Goal: Task Accomplishment & Management: Complete application form

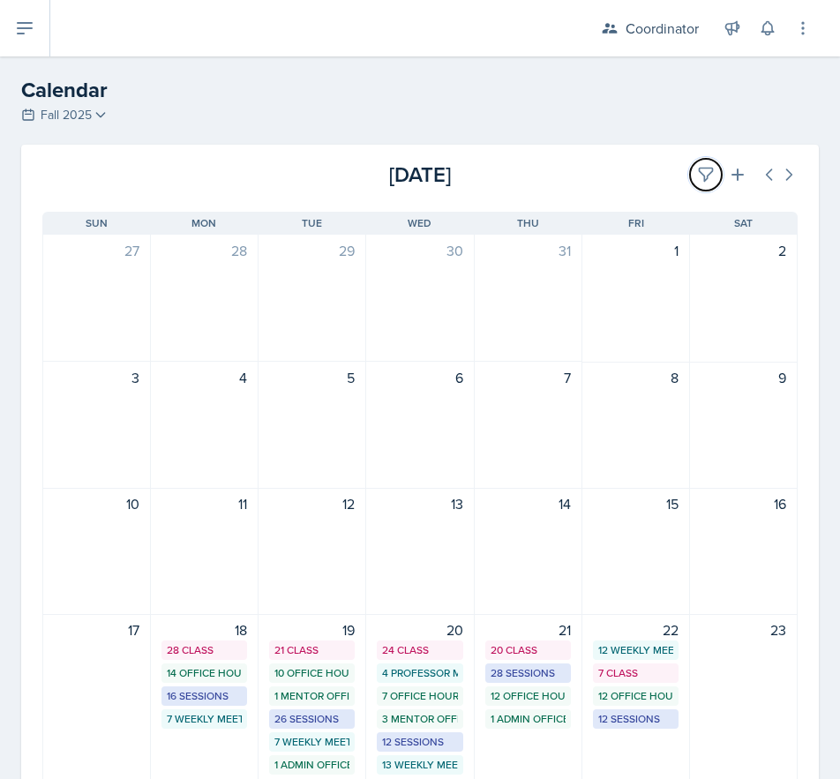
drag, startPoint x: 701, startPoint y: 180, endPoint x: 666, endPoint y: 190, distance: 36.6
click at [701, 180] on button at bounding box center [706, 175] width 32 height 32
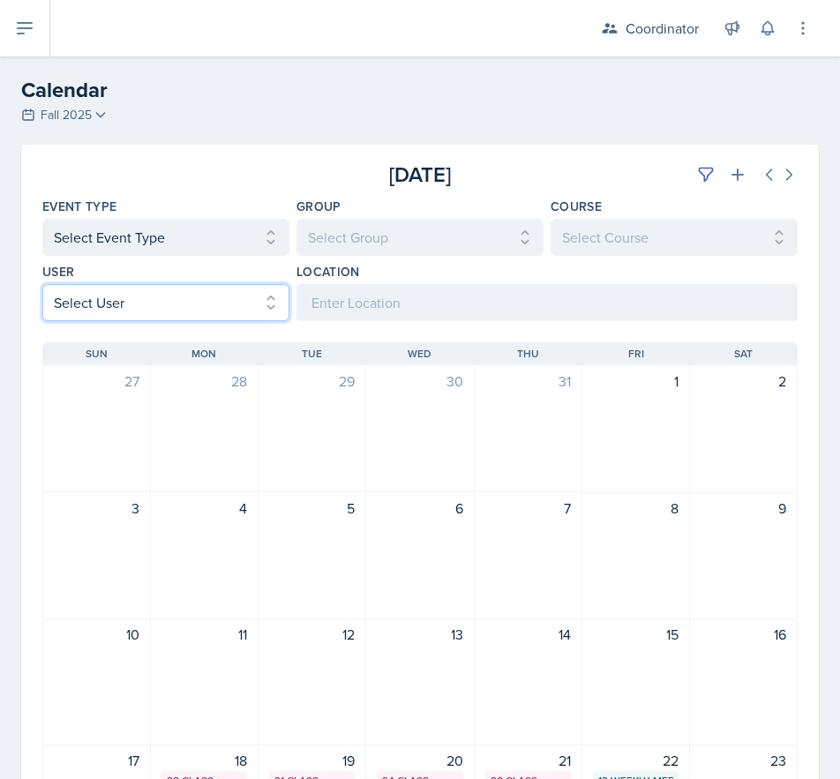
drag, startPoint x: 161, startPoint y: 303, endPoint x: 185, endPoint y: 298, distance: 24.4
click at [161, 303] on select "Select User All [PERSON_NAME] [PERSON_NAME] [PERSON_NAME] [PERSON_NAME] [PERSON…" at bounding box center [165, 302] width 247 height 37
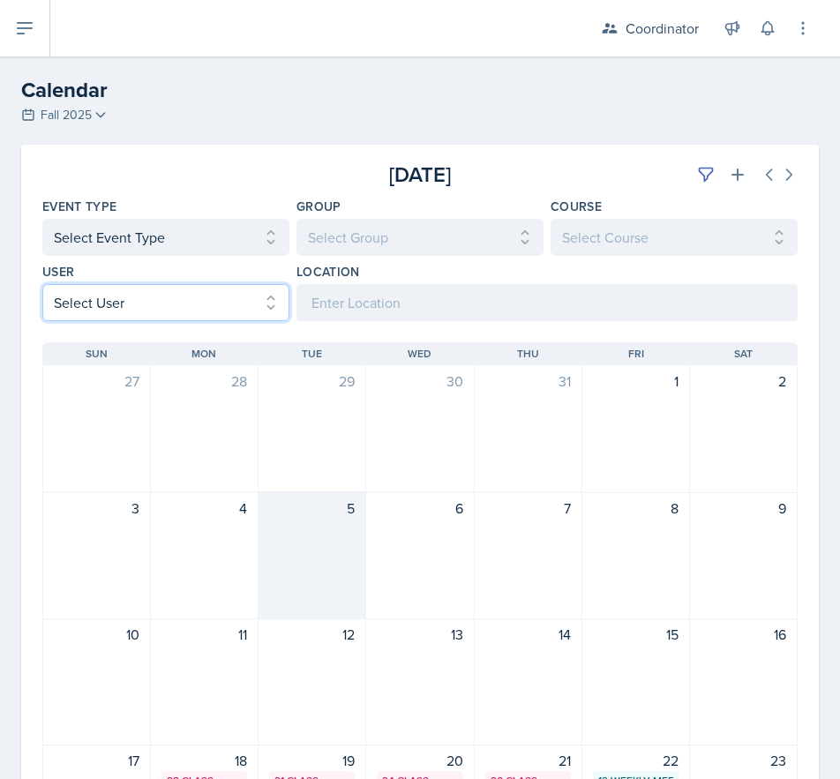
select select "66b7e1f3-4195-4976-8065-e88b358085ca"
click at [42, 284] on select "Select User All [PERSON_NAME] [PERSON_NAME] [PERSON_NAME] [PERSON_NAME] [PERSON…" at bounding box center [165, 302] width 247 height 37
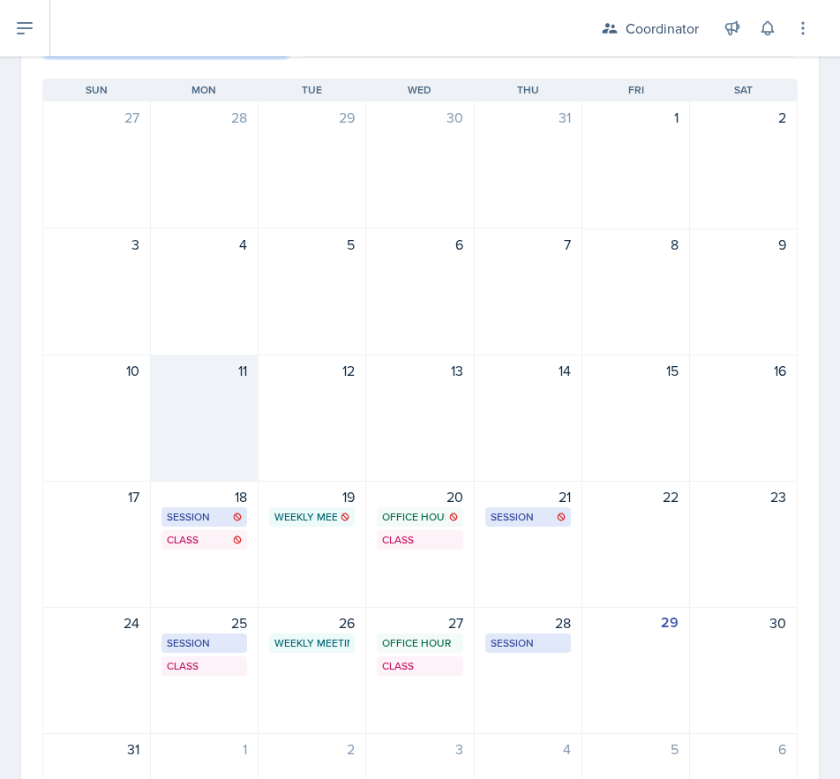
scroll to position [408, 0]
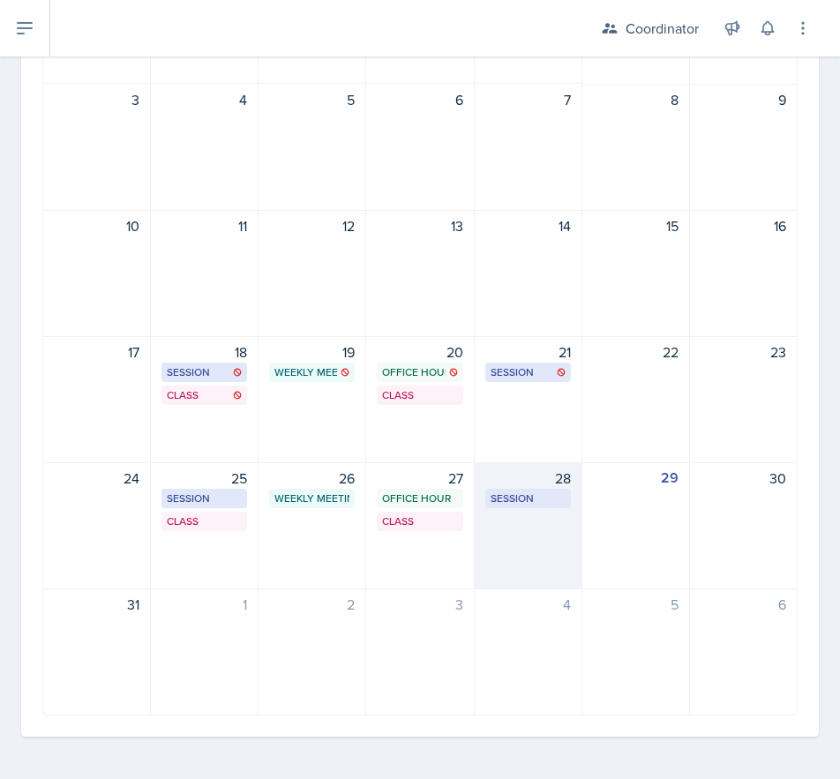
click at [540, 536] on div "28 Session OKT N153 10:30 AM - 12:00 PM" at bounding box center [529, 525] width 108 height 127
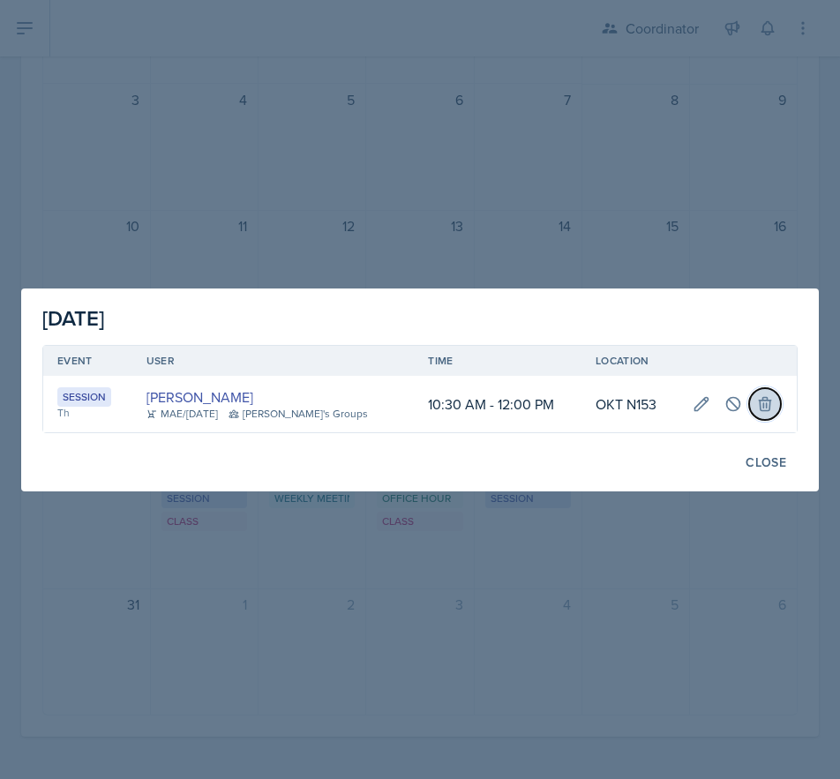
click at [759, 400] on icon at bounding box center [764, 403] width 11 height 13
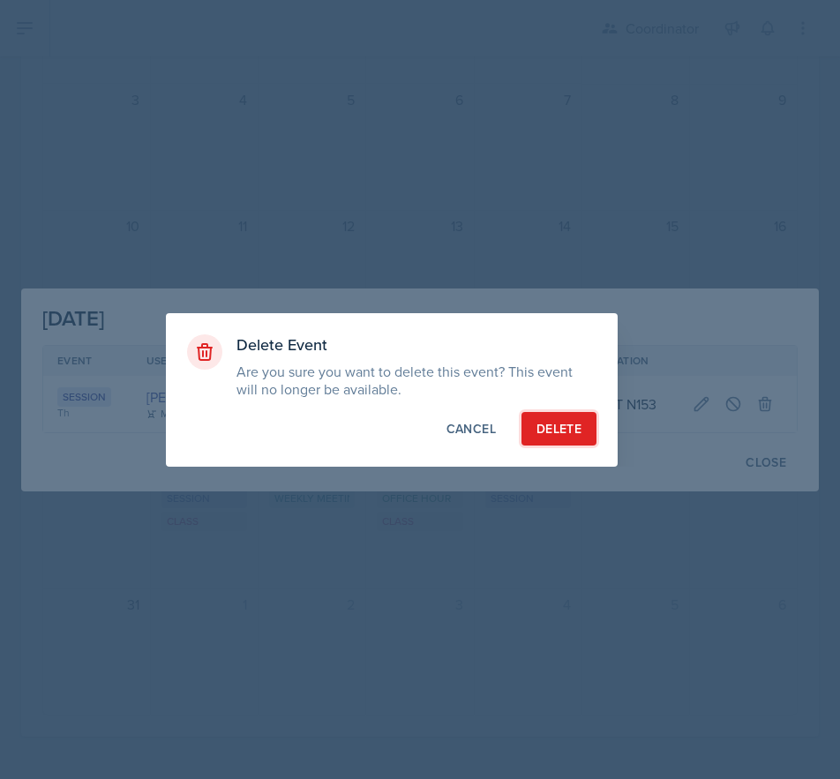
click at [549, 438] on button "Delete" at bounding box center [558, 429] width 75 height 34
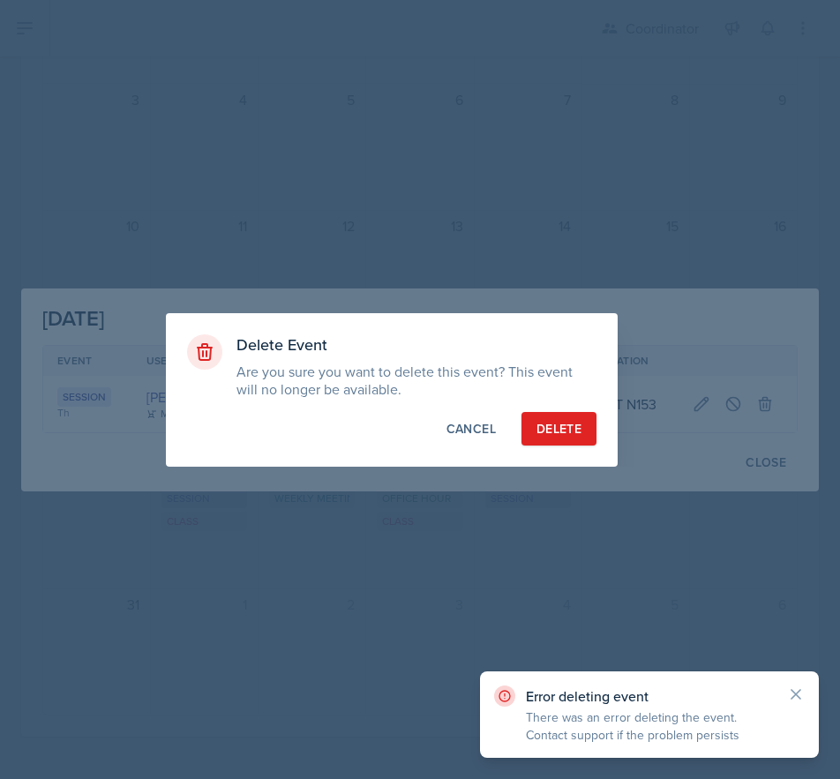
click at [494, 160] on div at bounding box center [420, 389] width 840 height 779
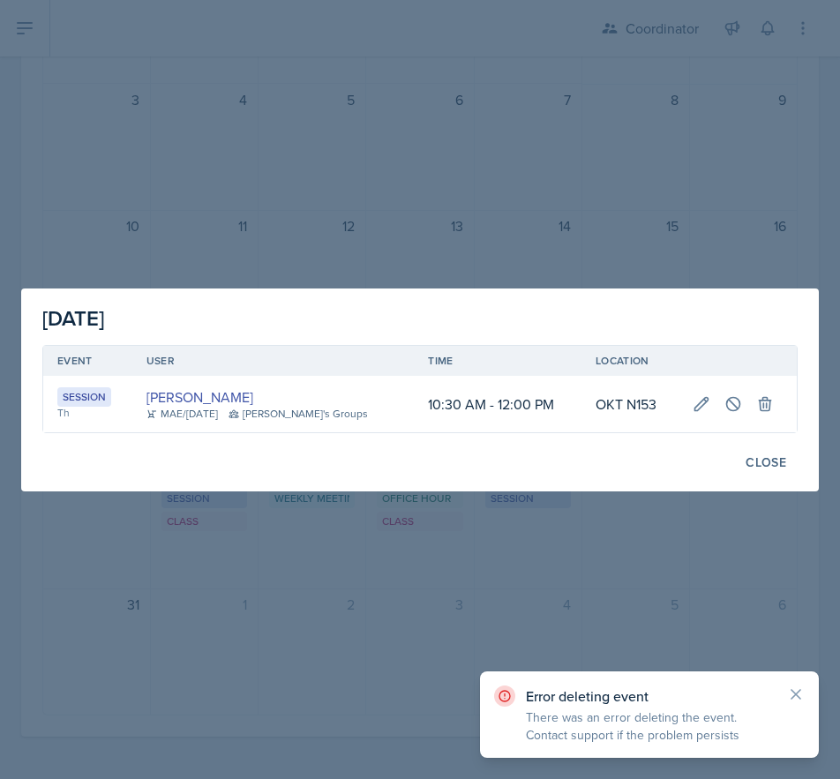
drag, startPoint x: 772, startPoint y: 455, endPoint x: 571, endPoint y: 263, distance: 278.2
click at [769, 455] on div "Close" at bounding box center [765, 462] width 41 height 14
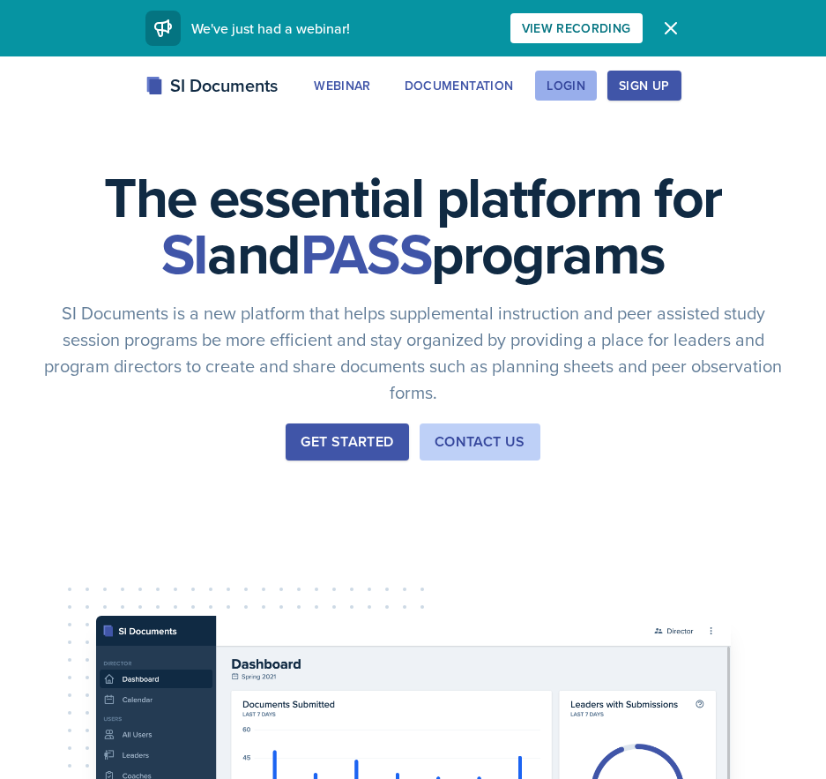
click at [590, 87] on button "Login" at bounding box center [566, 86] width 62 height 30
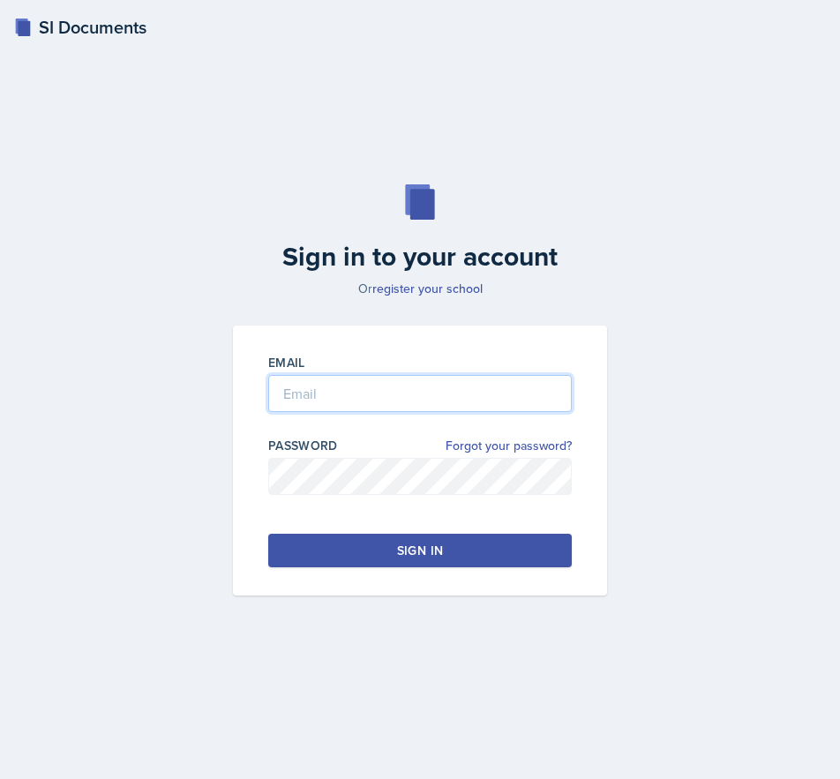
click at [335, 390] on input "email" at bounding box center [419, 393] width 303 height 37
type input "[EMAIL_ADDRESS][DOMAIN_NAME]"
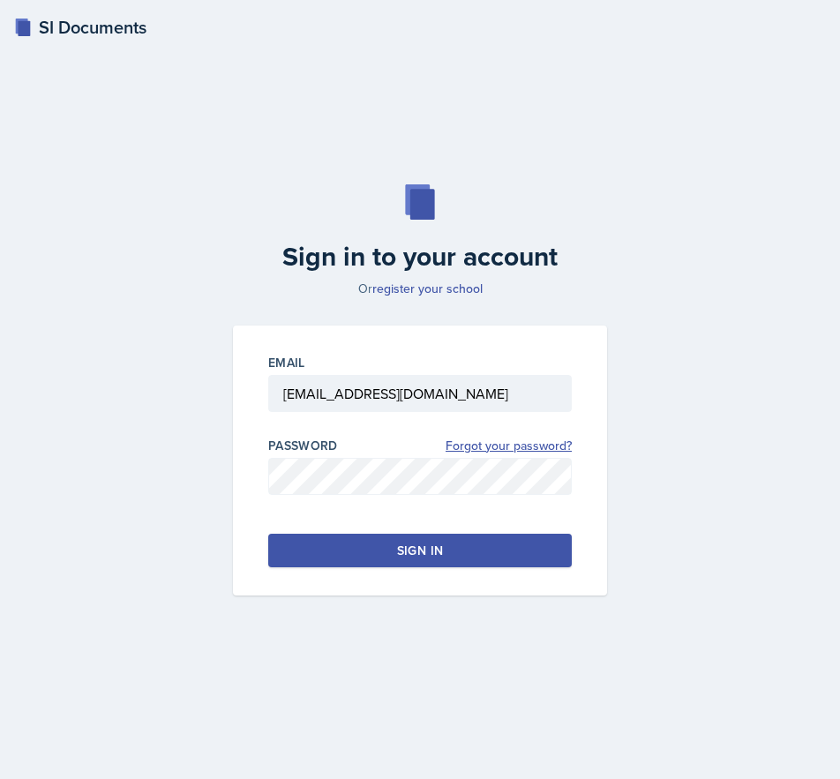
click link "Forgot your password?" at bounding box center [508, 446] width 126 height 19
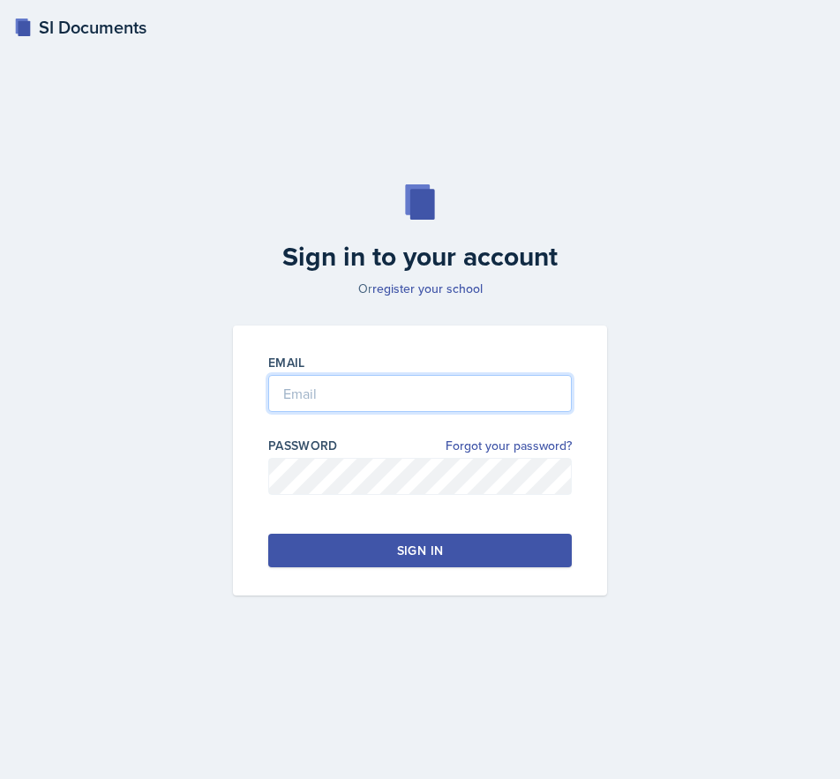
click at [449, 407] on input "email" at bounding box center [419, 393] width 303 height 37
type input "[EMAIL_ADDRESS][DOMAIN_NAME]"
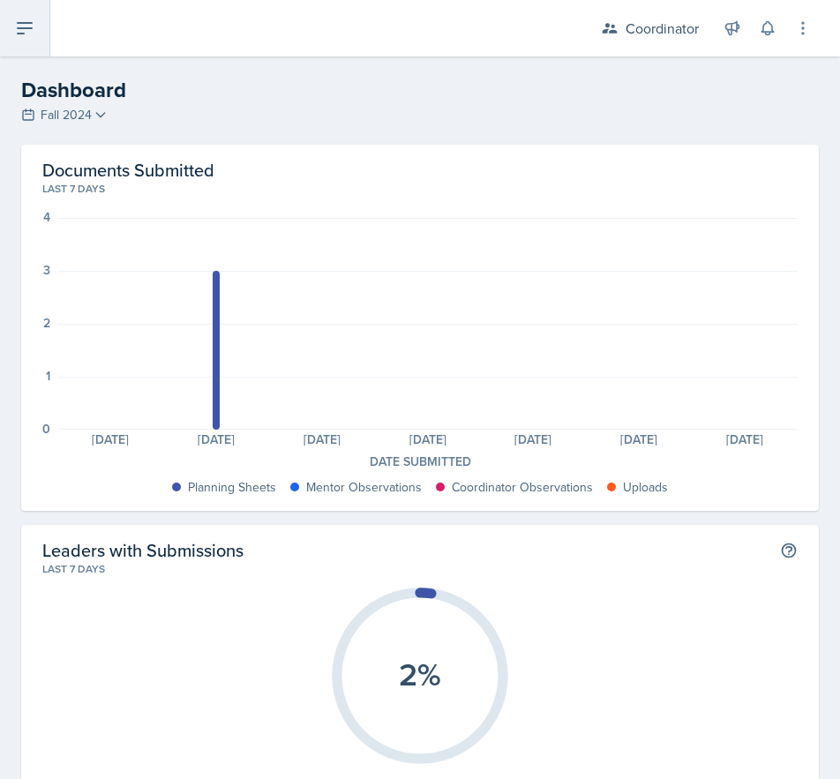
click at [18, 27] on icon at bounding box center [25, 28] width 14 height 11
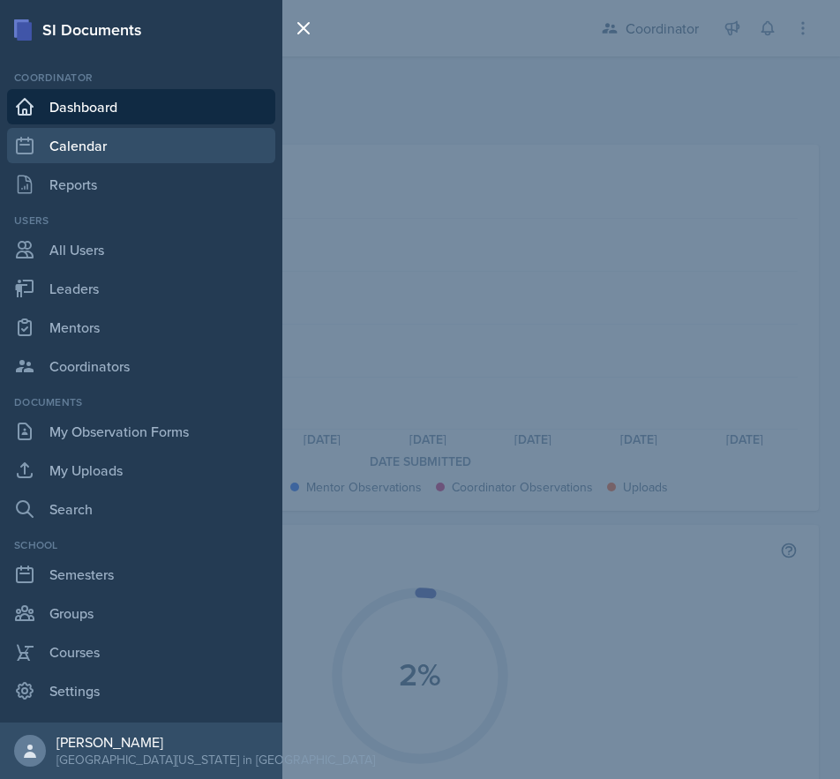
click at [102, 146] on link "Calendar" at bounding box center [141, 145] width 268 height 35
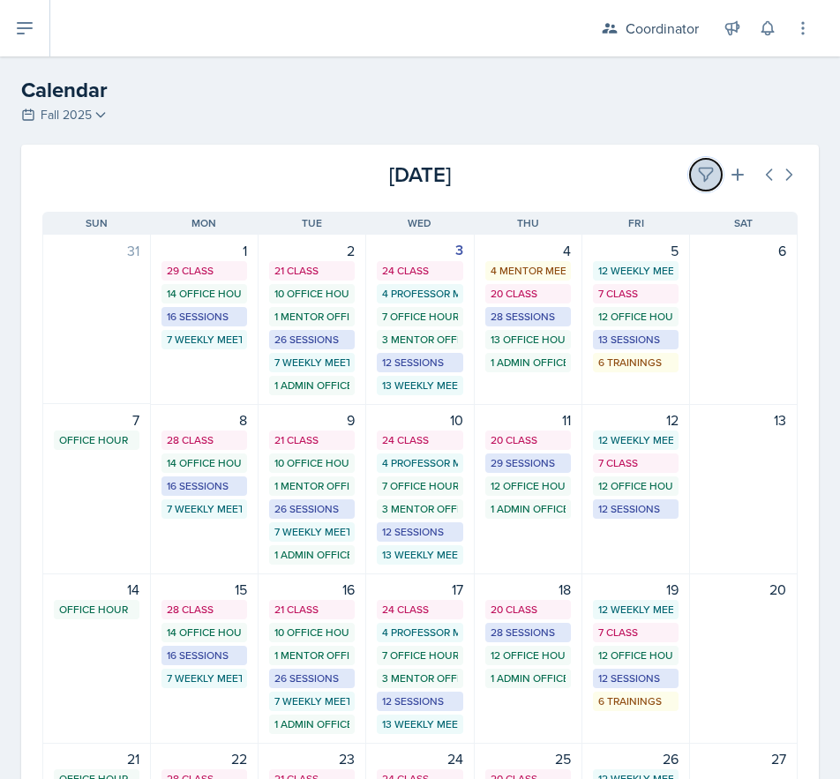
click at [699, 176] on icon at bounding box center [705, 174] width 13 height 13
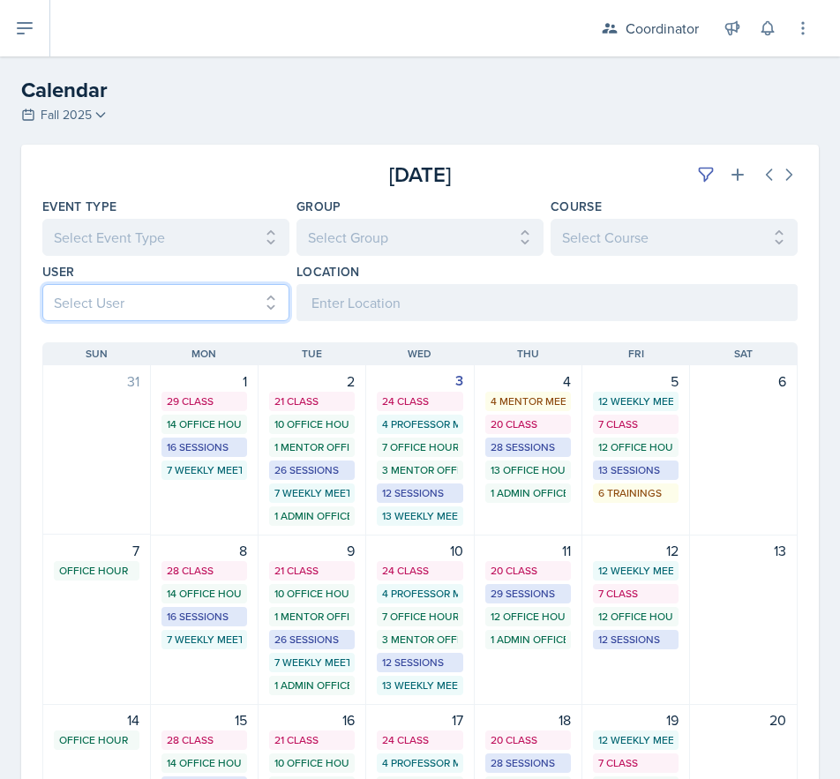
click at [111, 301] on select "Select User All [PERSON_NAME] [PERSON_NAME] [PERSON_NAME] [PERSON_NAME] [PERSON…" at bounding box center [165, 302] width 247 height 37
select select "66b7e1f3-4195-4976-8065-e88b358085ca"
click at [42, 284] on select "Select User All [PERSON_NAME] [PERSON_NAME] [PERSON_NAME] [PERSON_NAME] [PERSON…" at bounding box center [165, 302] width 247 height 37
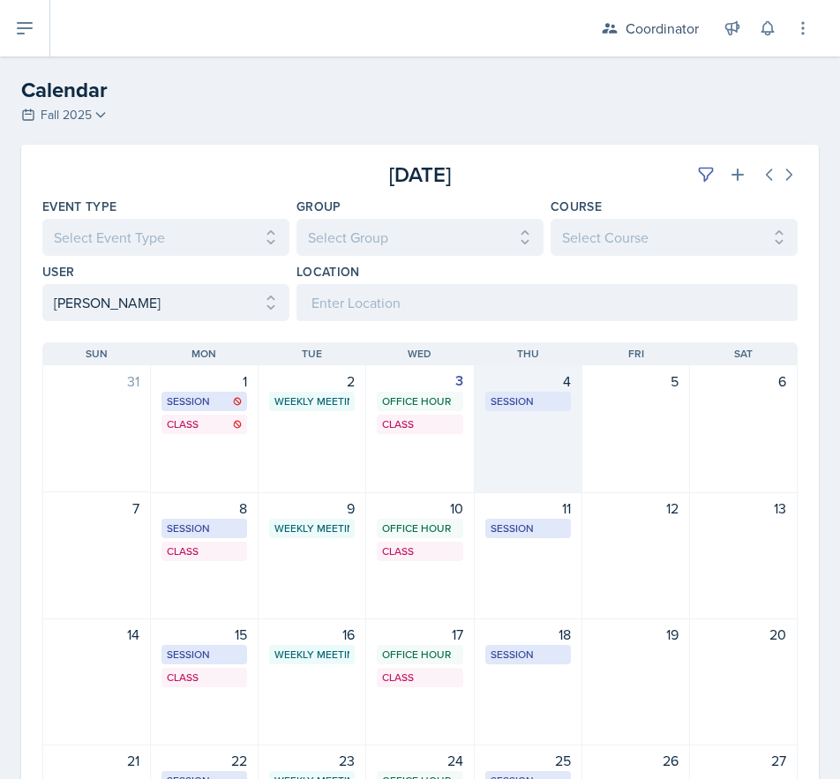
click at [513, 438] on div "4 Session OKT N153 10:30 AM - 12:00 PM" at bounding box center [529, 429] width 108 height 128
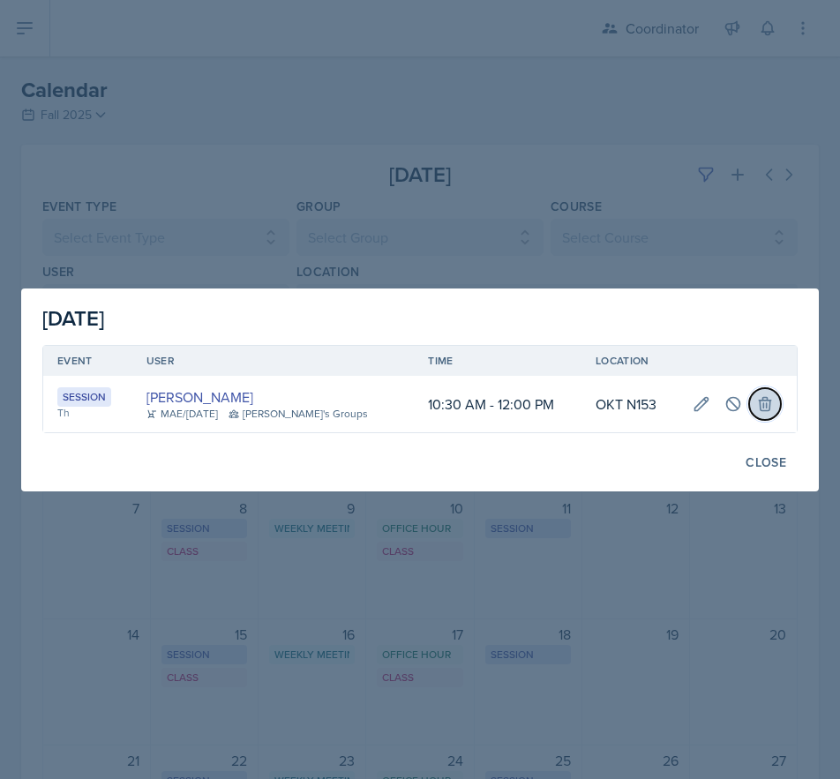
click at [761, 405] on icon at bounding box center [765, 404] width 18 height 18
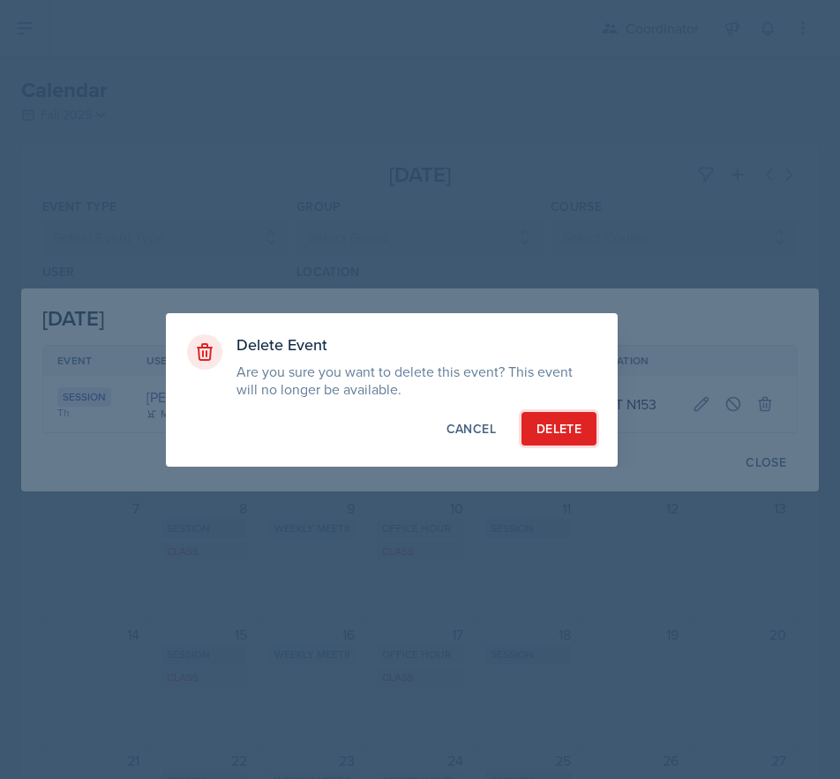
click at [526, 428] on button "Delete" at bounding box center [558, 429] width 75 height 34
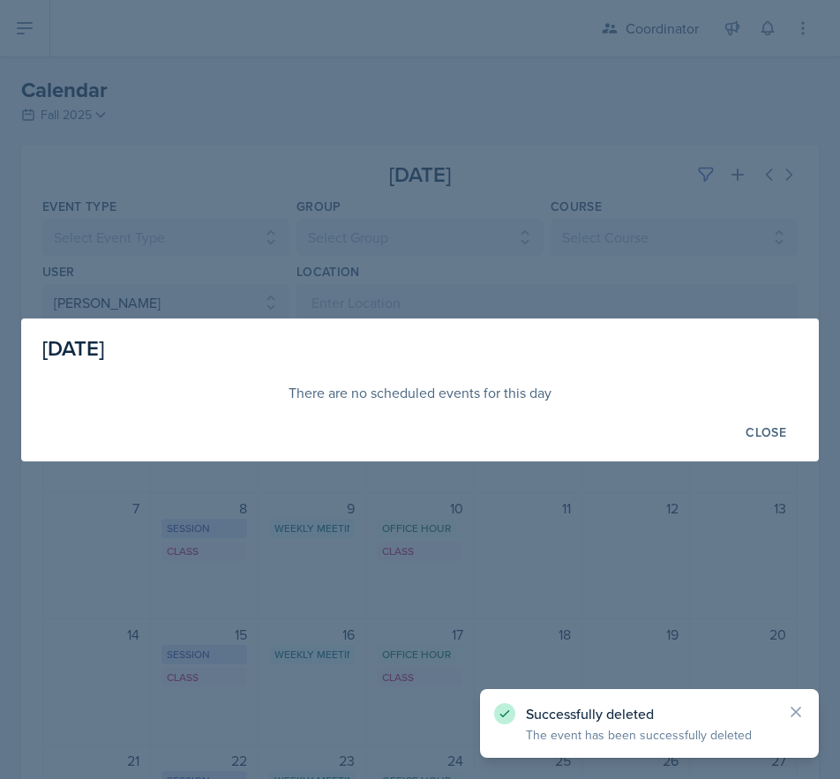
click at [603, 260] on div at bounding box center [420, 389] width 840 height 779
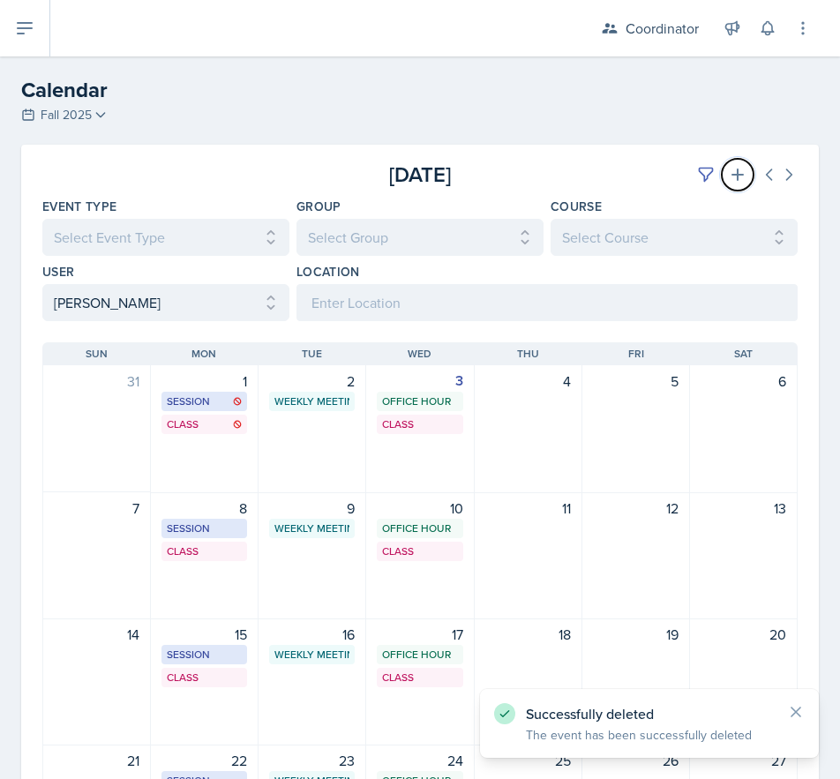
click at [729, 181] on icon at bounding box center [738, 175] width 18 height 18
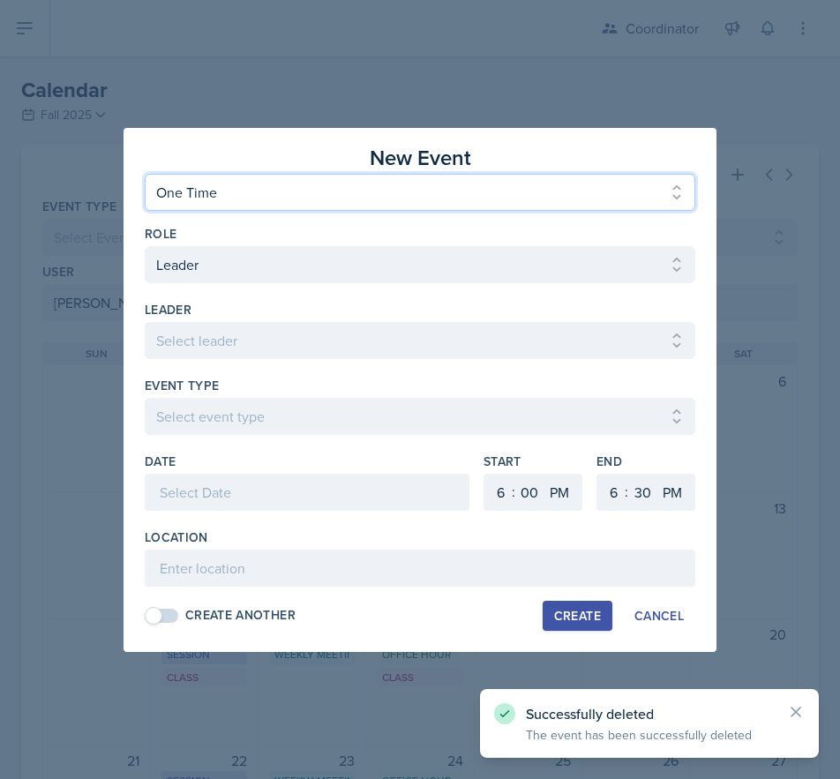
click at [205, 182] on select "One Time Recurring" at bounding box center [420, 192] width 550 height 37
select select "Recurring"
click at [145, 174] on select "One Time Recurring" at bounding box center [420, 192] width 550 height 37
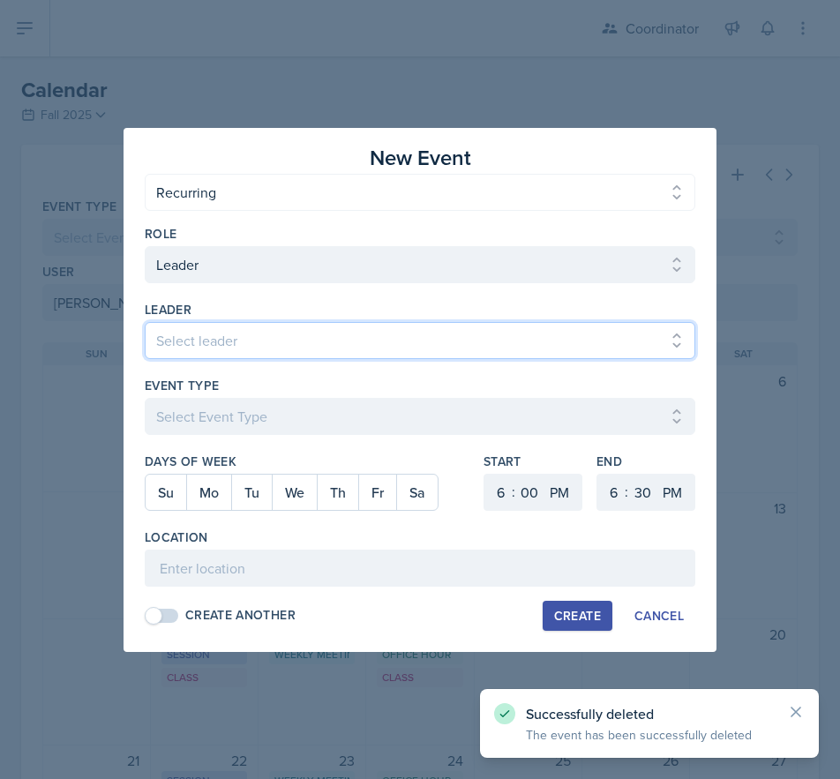
click at [200, 352] on select "Select leader [PERSON_NAME] [PERSON_NAME] [PERSON_NAME] [PERSON_NAME] [PERSON_N…" at bounding box center [420, 340] width 550 height 37
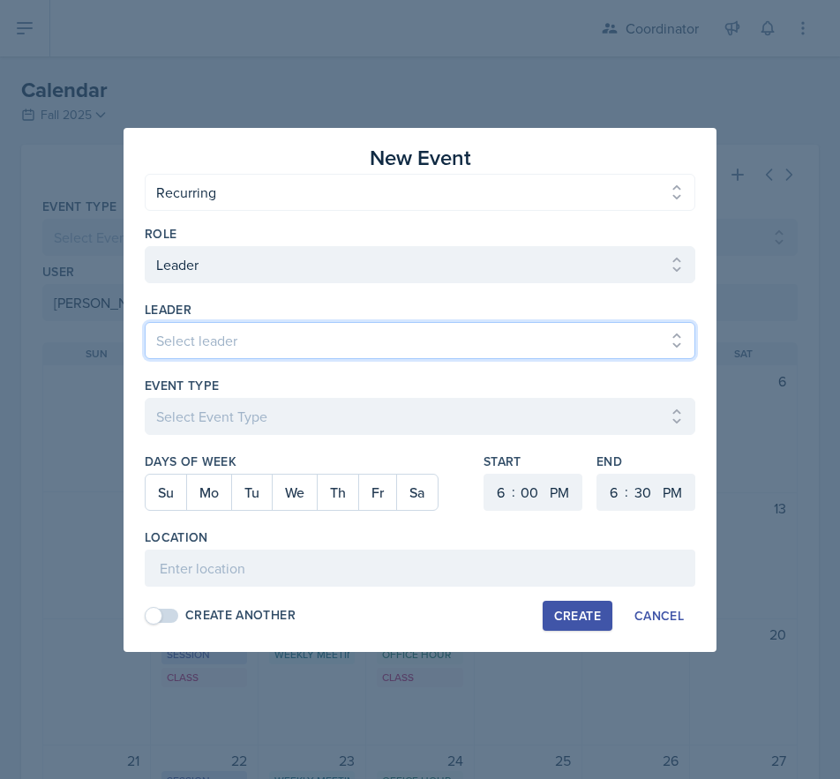
select select "19a8ddbe-6f21-4b25-b95e-8cfbb9e78251"
click at [145, 322] on select "Select leader [PERSON_NAME] [PERSON_NAME] [PERSON_NAME] [PERSON_NAME] [PERSON_N…" at bounding box center [420, 340] width 550 height 37
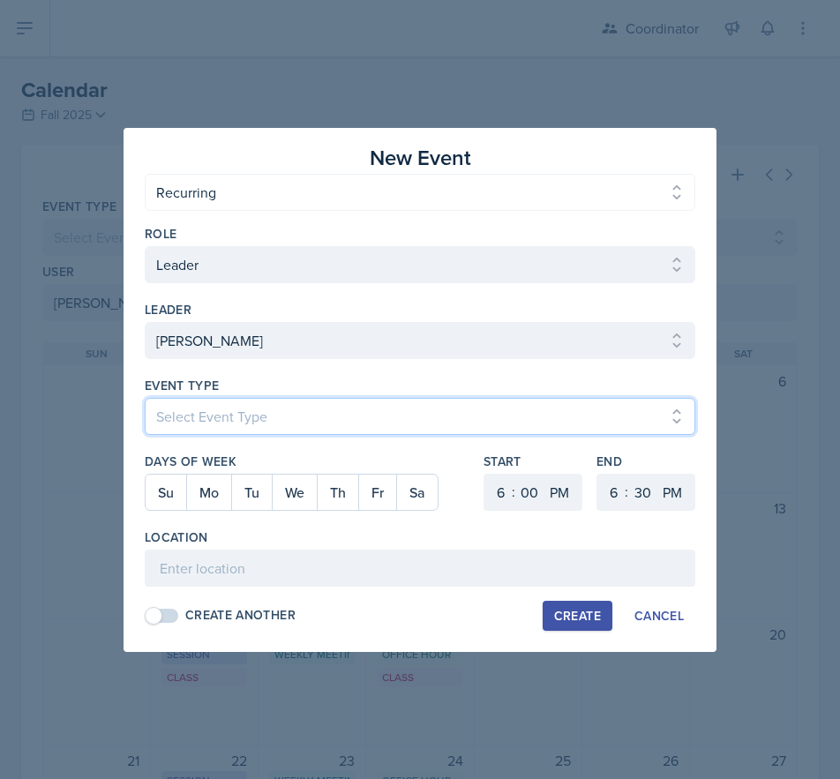
click at [233, 422] on select "Select Event Type Admin Office Hour Cal Workshop Class Class Announcement LA Pe…" at bounding box center [420, 416] width 550 height 37
select select "30b582fb-8ac9-49fb-a214-1fb047ccc295"
click at [145, 398] on select "Select Event Type Admin Office Hour Cal Workshop Class Class Announcement LA Pe…" at bounding box center [420, 416] width 550 height 37
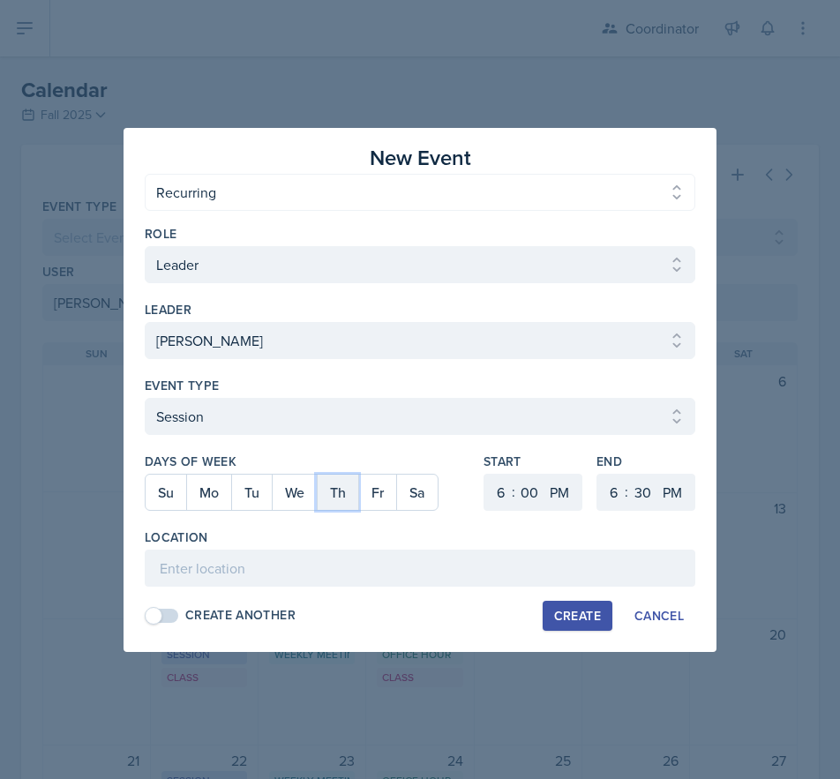
click at [337, 494] on button "Th" at bounding box center [337, 492] width 41 height 35
click at [351, 494] on button "Th" at bounding box center [337, 492] width 41 height 35
click at [382, 489] on button "Fr" at bounding box center [377, 492] width 38 height 35
click at [505, 491] on select "1 2 3 4 5 6 7 8 9 10 11 12" at bounding box center [498, 492] width 28 height 37
select select "4"
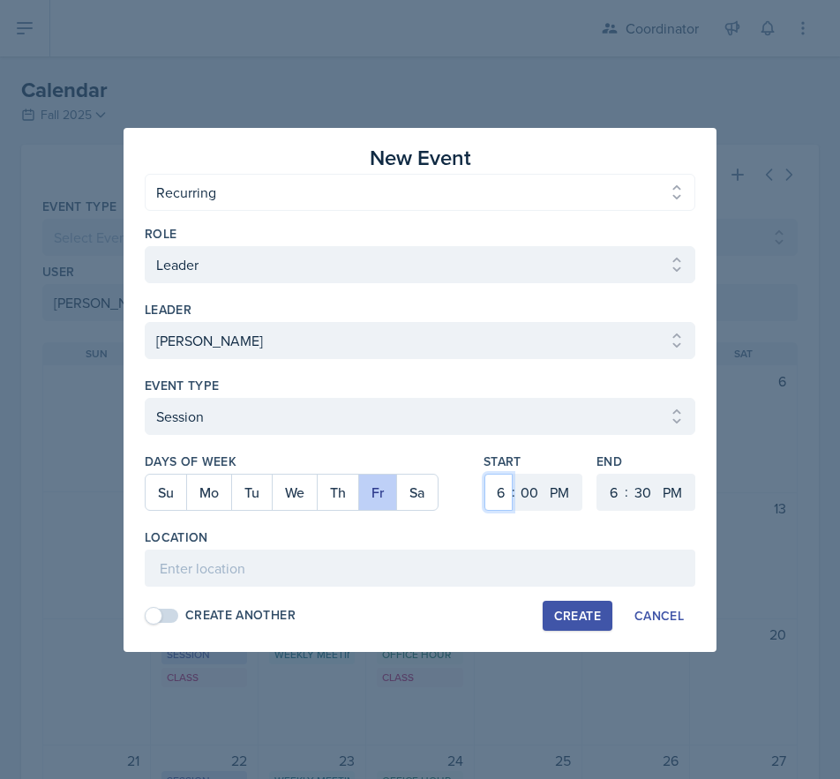
click at [484, 474] on select "1 2 3 4 5 6 7 8 9 10 11 12" at bounding box center [498, 492] width 28 height 37
drag, startPoint x: 529, startPoint y: 498, endPoint x: 529, endPoint y: 474, distance: 24.7
click at [529, 498] on select "00 05 10 15 20 25 30 35 40 45 50 55" at bounding box center [529, 492] width 28 height 37
select select "30"
click at [515, 474] on select "00 05 10 15 20 25 30 35 40 45 50 55" at bounding box center [529, 492] width 28 height 37
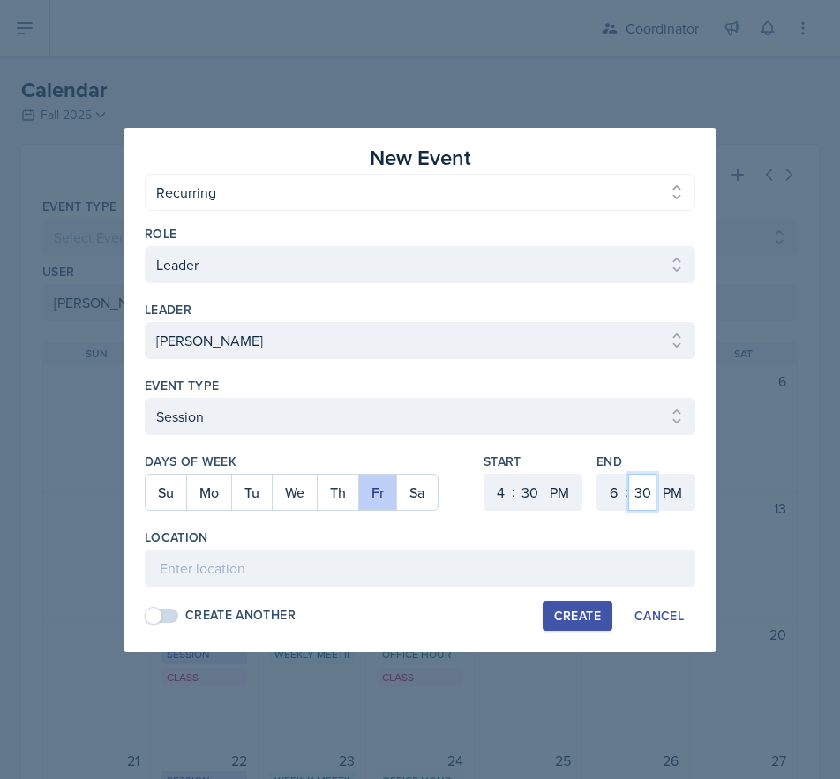
click at [633, 497] on select "00 05 10 15 20 25 30 35 40 45 50 55" at bounding box center [642, 492] width 28 height 37
select select "0"
click at [628, 474] on select "00 05 10 15 20 25 30 35 40 45 50 55" at bounding box center [642, 492] width 28 height 37
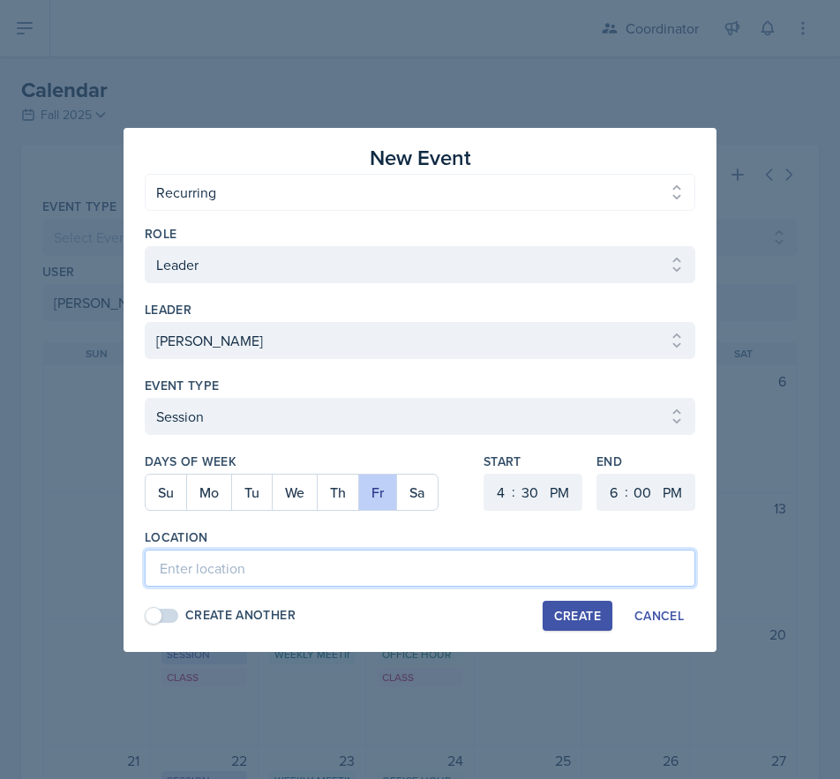
click at [442, 559] on input at bounding box center [420, 567] width 550 height 37
type input "MOR 100"
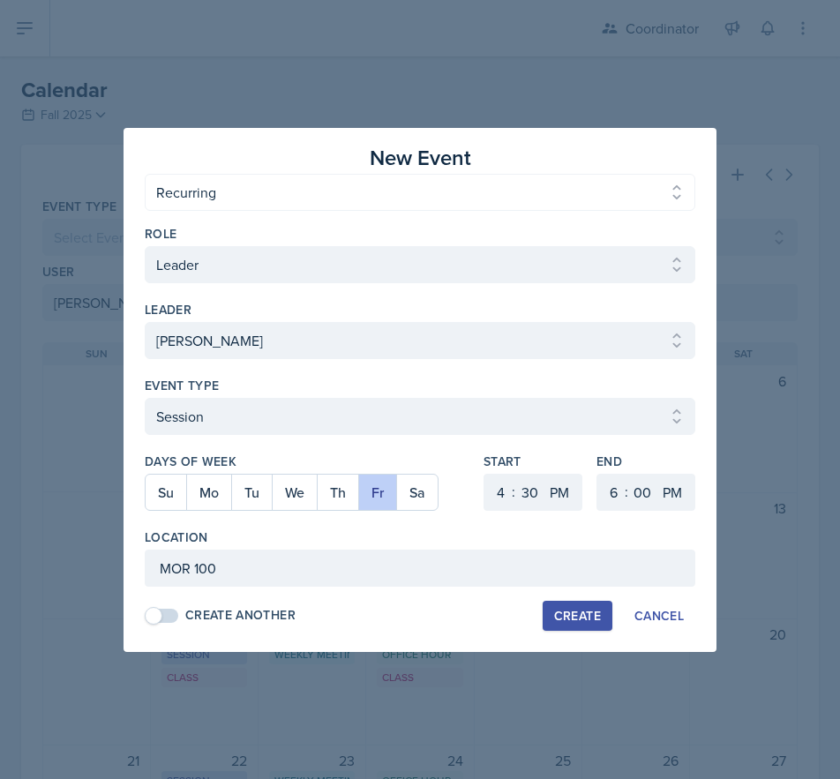
click at [551, 623] on button "Create" at bounding box center [577, 616] width 70 height 30
select select
select select "6"
select select "0"
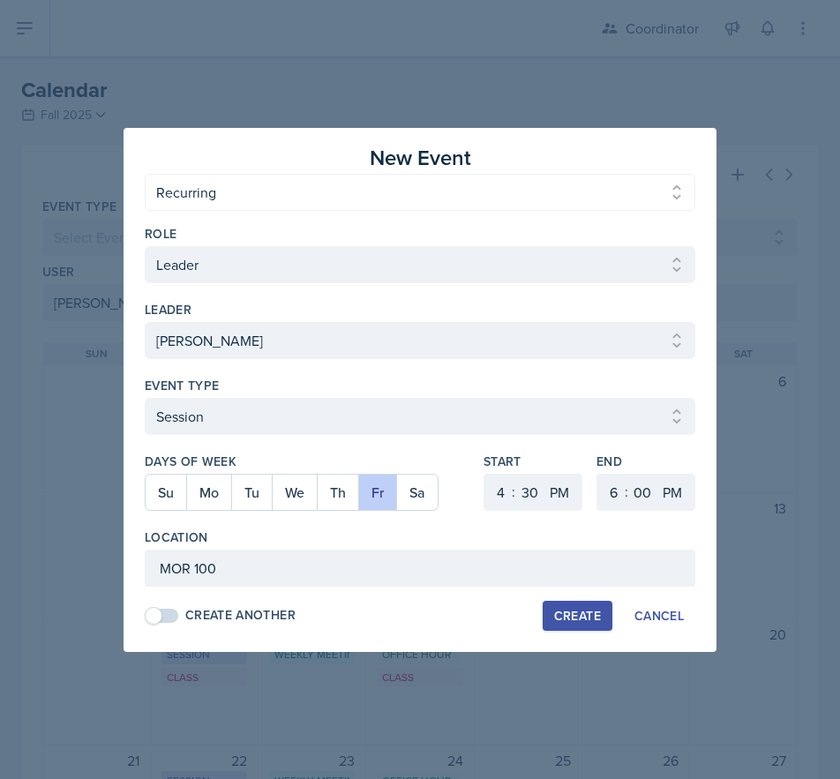
select select "30"
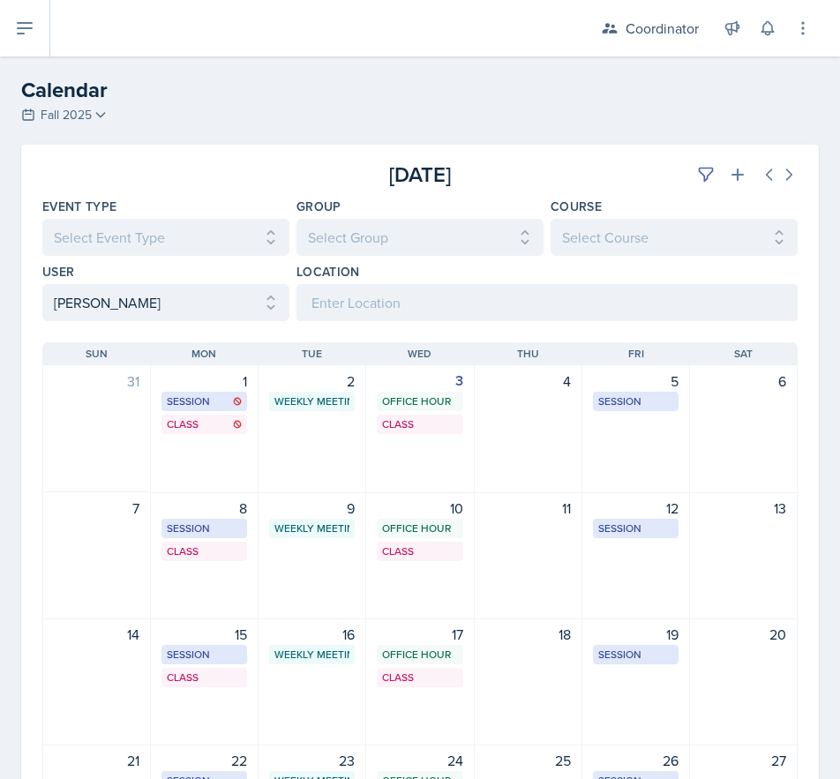
click at [127, 326] on div "[DATE] Sun [DATE] Mon [DATE] Tue [DATE] Wed [DATE] Thu [DATE] Fri [DATE] Sat 31…" at bounding box center [419, 670] width 797 height 698
click at [131, 310] on select "Select User All [PERSON_NAME] [PERSON_NAME] [PERSON_NAME] [PERSON_NAME] [PERSON…" at bounding box center [165, 302] width 247 height 37
click at [42, 284] on select "Select User All [PERSON_NAME] [PERSON_NAME] [PERSON_NAME] [PERSON_NAME] [PERSON…" at bounding box center [165, 302] width 247 height 37
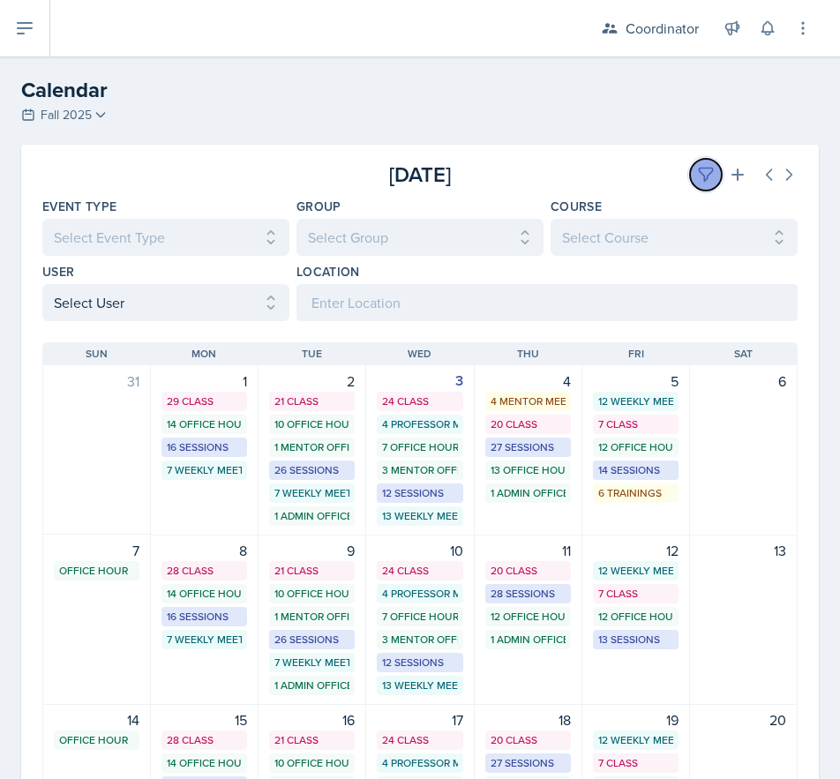
click at [697, 183] on icon at bounding box center [706, 175] width 18 height 18
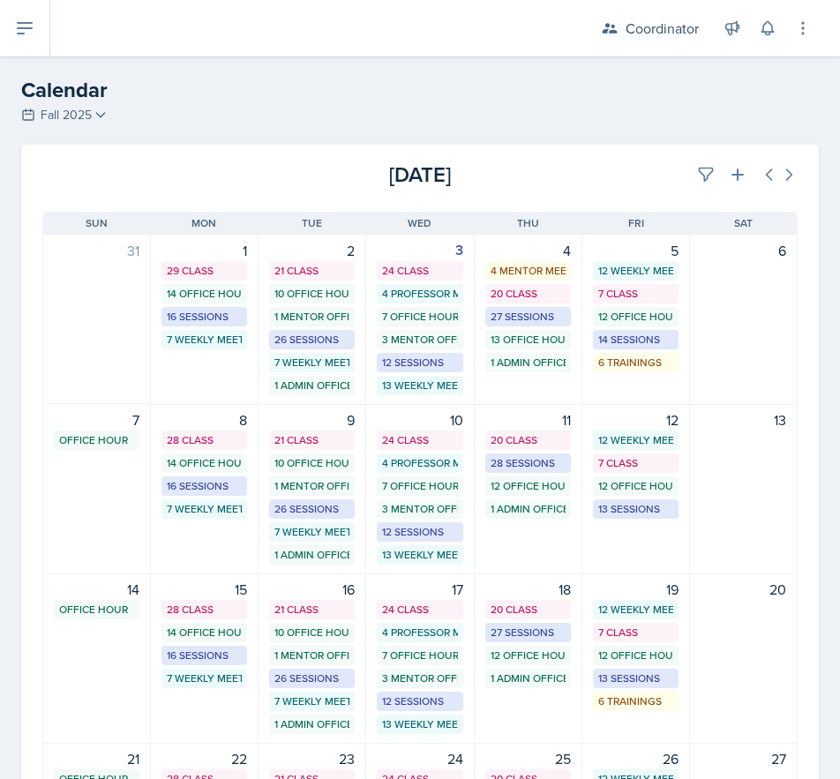
click at [593, 178] on div "[DATE]" at bounding box center [671, 175] width 251 height 32
click at [697, 166] on icon at bounding box center [706, 175] width 18 height 18
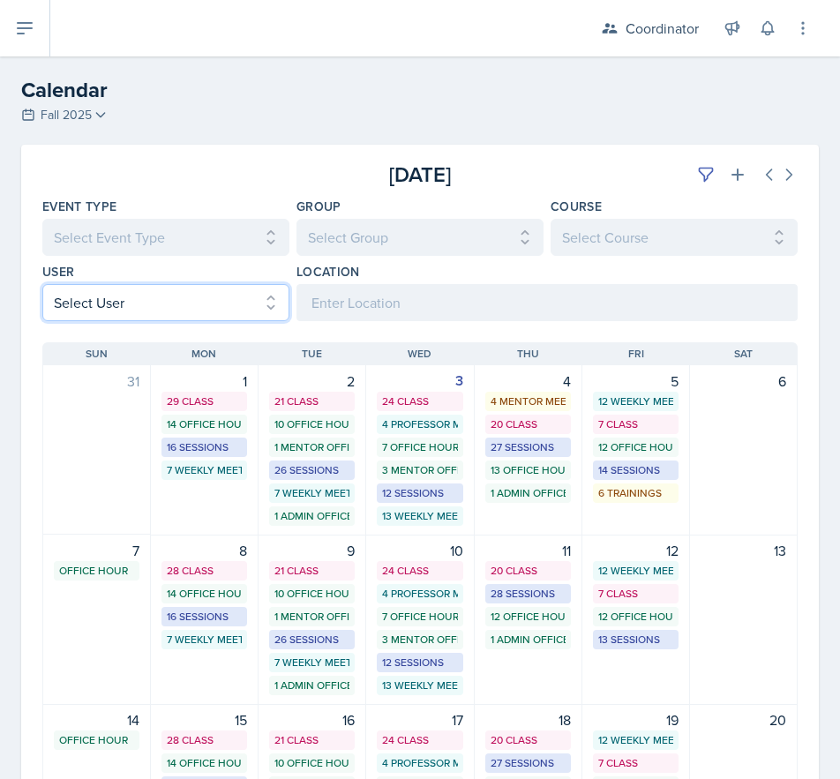
click at [162, 294] on select "Select User All [PERSON_NAME] [PERSON_NAME] [PERSON_NAME] [PERSON_NAME] [PERSON…" at bounding box center [165, 302] width 247 height 37
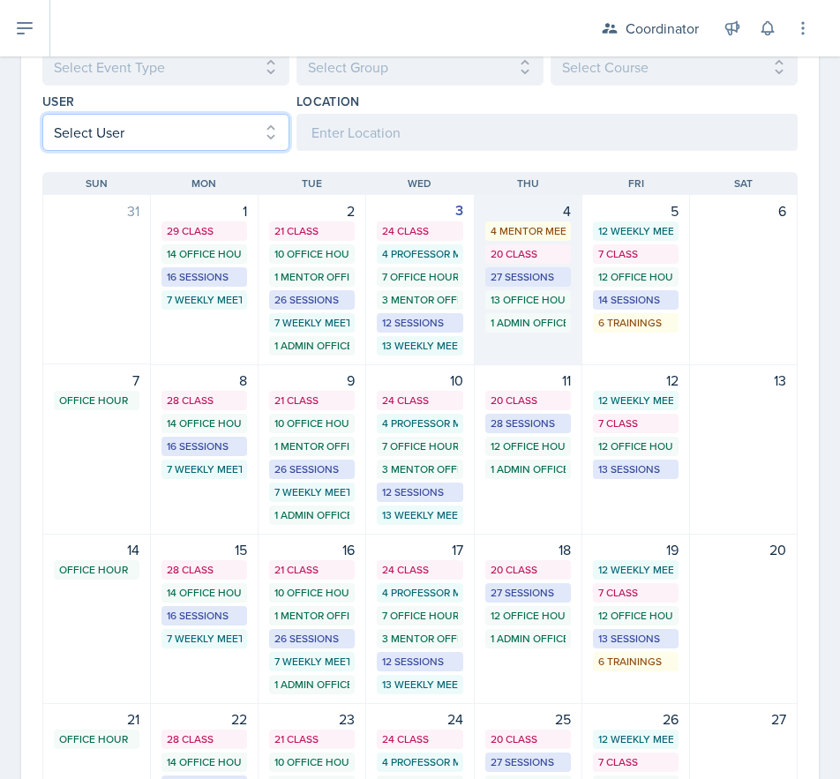
scroll to position [176, 0]
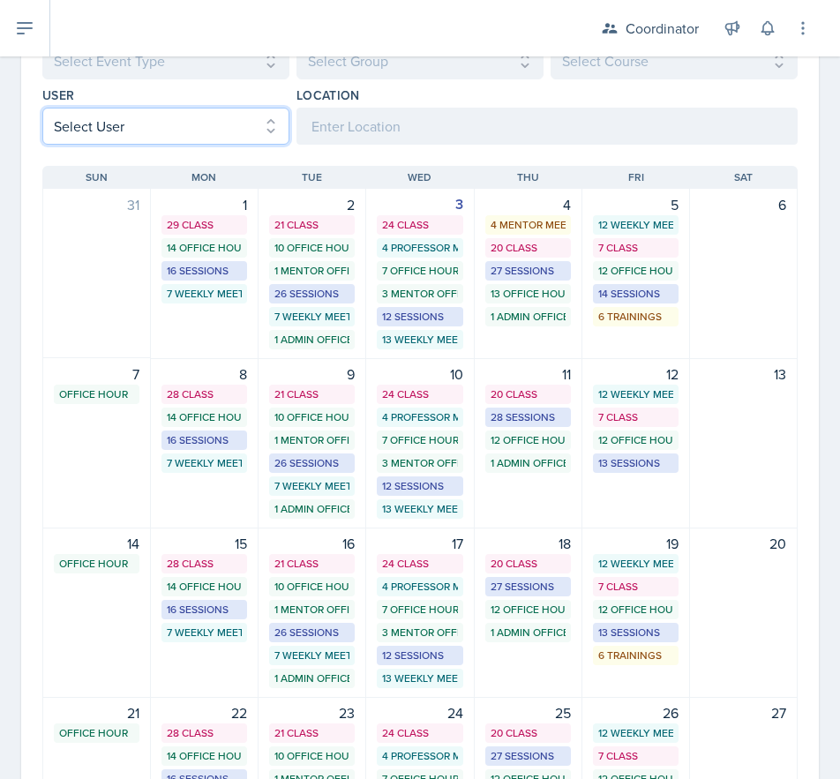
click at [131, 129] on select "Select User All [PERSON_NAME] [PERSON_NAME] [PERSON_NAME] [PERSON_NAME] [PERSON…" at bounding box center [165, 126] width 247 height 37
click at [42, 108] on select "Select User All [PERSON_NAME] [PERSON_NAME] [PERSON_NAME] [PERSON_NAME] [PERSON…" at bounding box center [165, 126] width 247 height 37
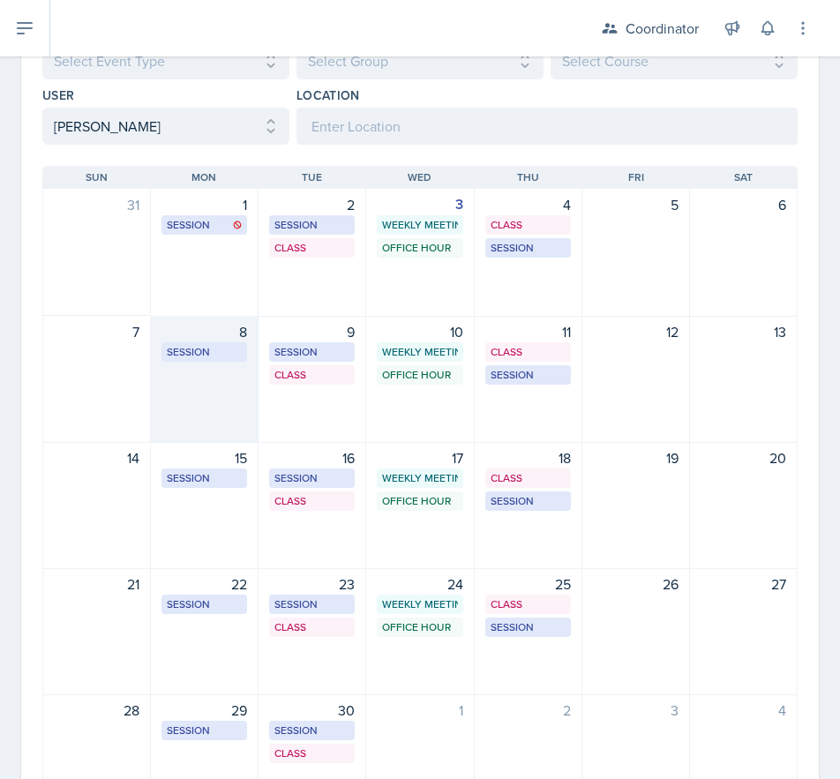
click at [164, 382] on div "8 Session SST 218 6:00 PM - 7:00 PM" at bounding box center [205, 379] width 108 height 127
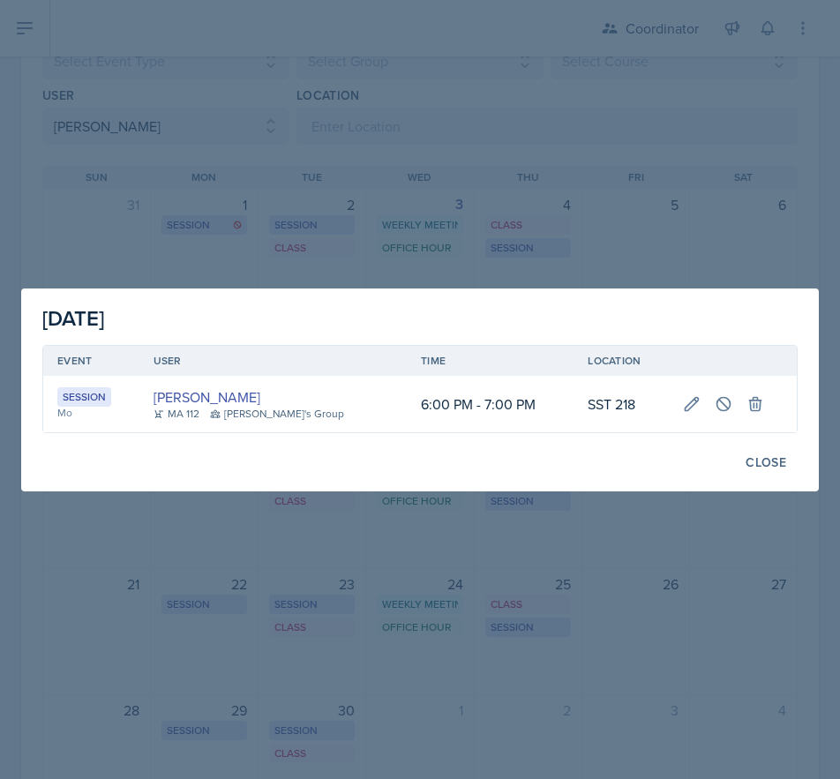
click at [177, 242] on div at bounding box center [420, 389] width 840 height 779
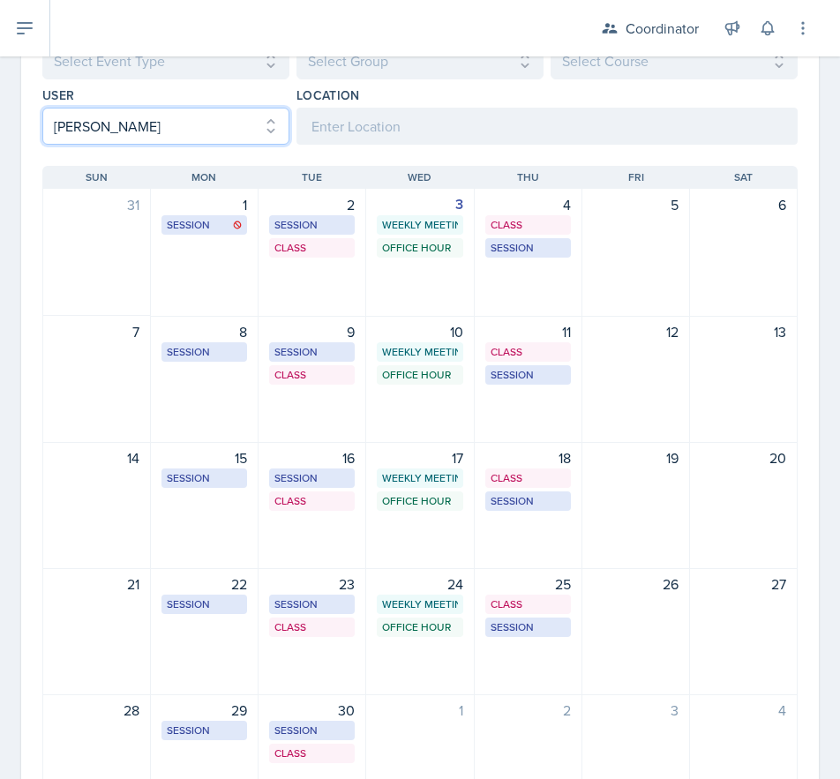
click at [187, 133] on select "Select User All [PERSON_NAME] [PERSON_NAME] [PERSON_NAME] [PERSON_NAME] [PERSON…" at bounding box center [165, 126] width 247 height 37
click at [42, 108] on select "Select User All [PERSON_NAME] [PERSON_NAME] [PERSON_NAME] [PERSON_NAME] [PERSON…" at bounding box center [165, 126] width 247 height 37
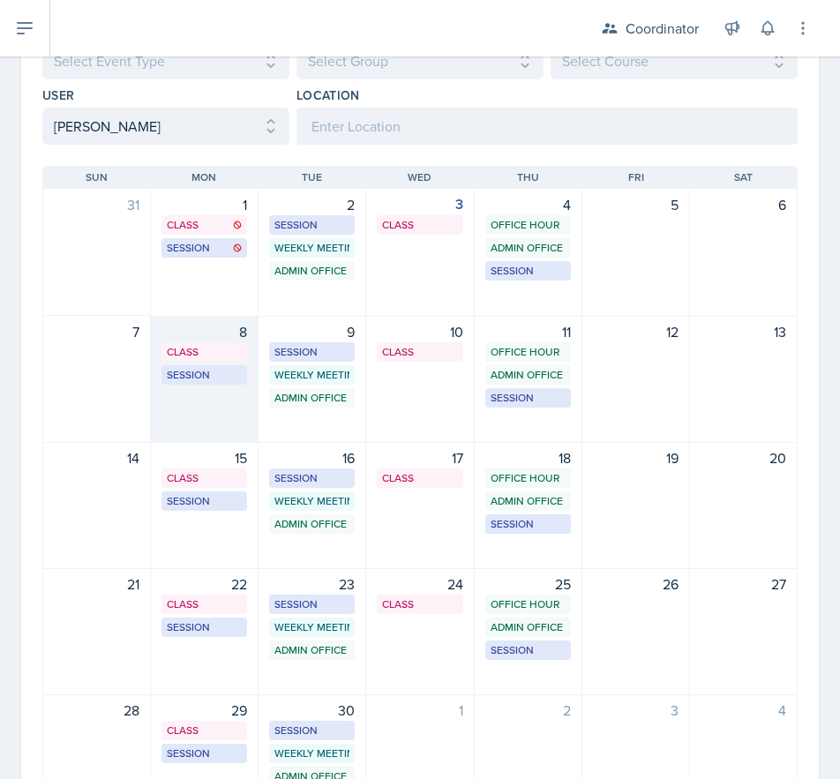
click at [237, 401] on div "8 Class BAB 121 11:20 AM - 12:40 PM Session BAB 220 3:00 PM - 4:00 PM" at bounding box center [205, 379] width 108 height 127
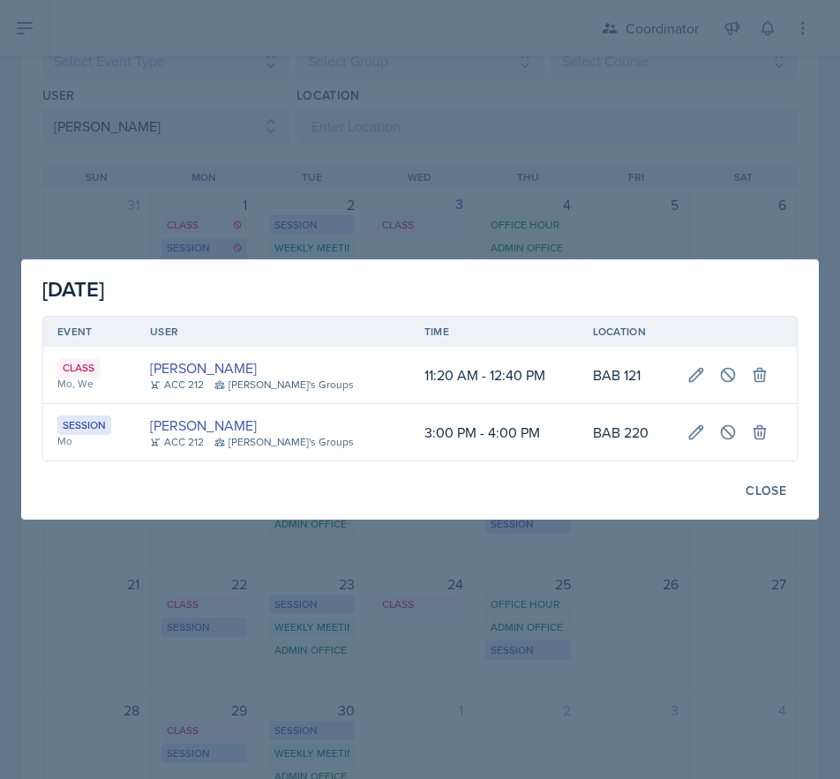
click at [295, 153] on div at bounding box center [420, 389] width 840 height 779
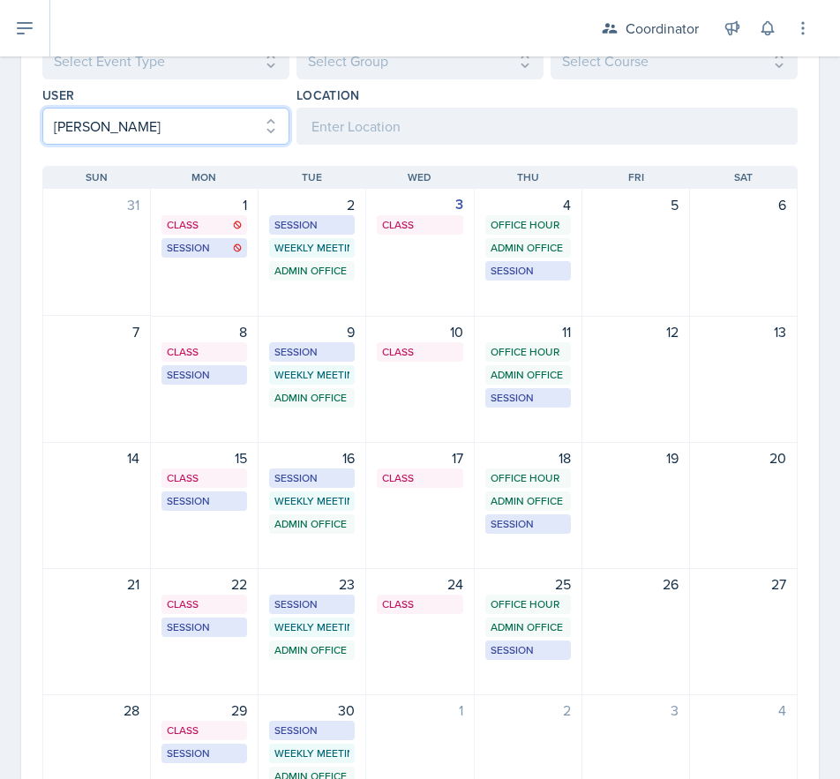
drag, startPoint x: 149, startPoint y: 133, endPoint x: 155, endPoint y: 144, distance: 12.3
click at [149, 133] on select "Select User All [PERSON_NAME] [PERSON_NAME] [PERSON_NAME] [PERSON_NAME] [PERSON…" at bounding box center [165, 126] width 247 height 37
click at [42, 108] on select "Select User All [PERSON_NAME] [PERSON_NAME] [PERSON_NAME] [PERSON_NAME] [PERSON…" at bounding box center [165, 126] width 247 height 37
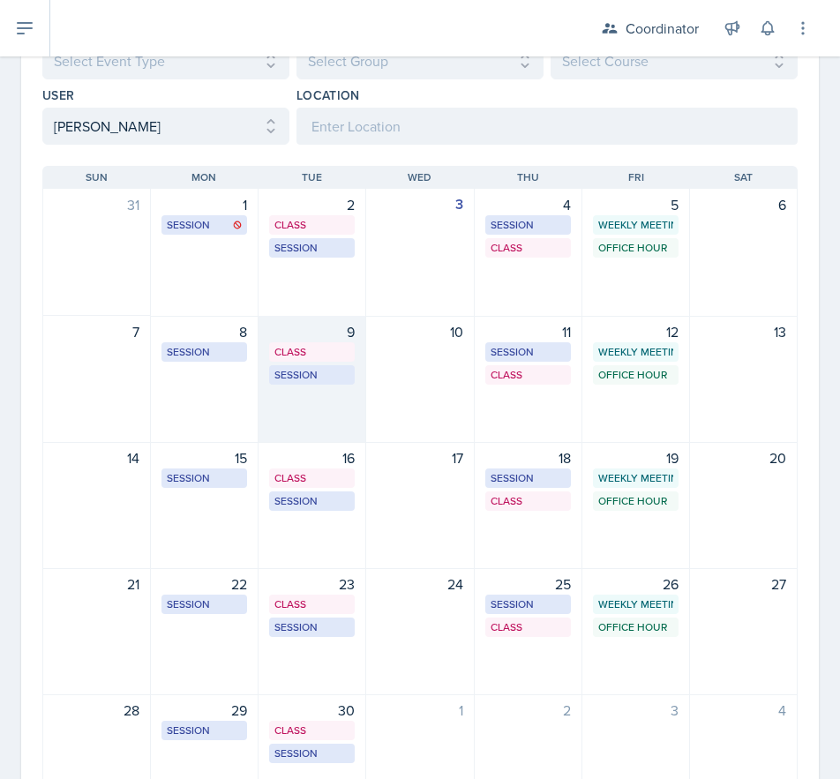
click at [310, 421] on div "9 Class OKT S105 9:40 AM - 11:00 AM Session MOR 289 2:30 PM - 3:30 PM" at bounding box center [312, 379] width 108 height 127
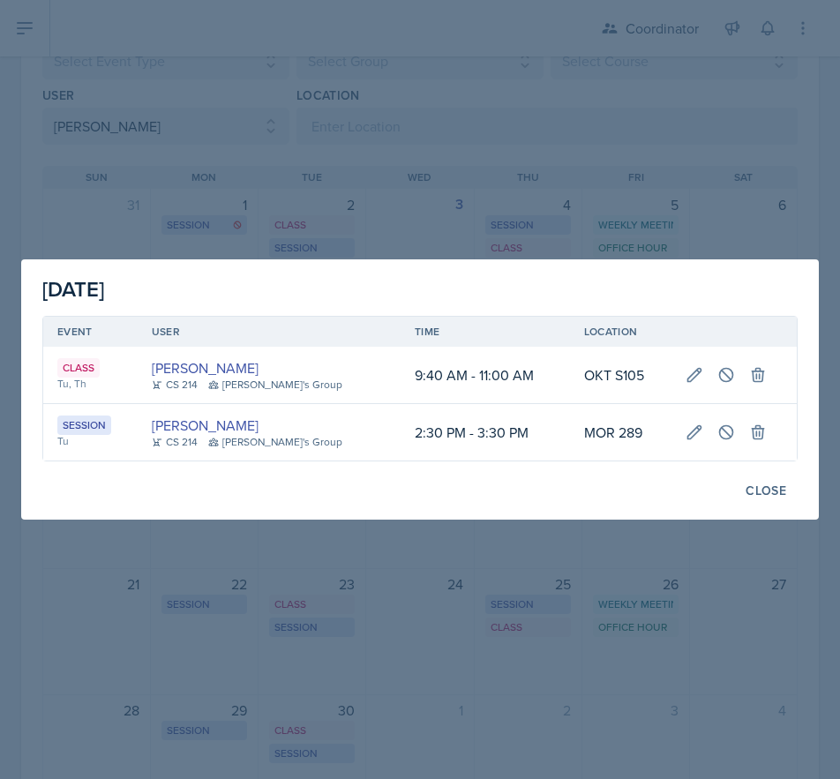
click at [340, 149] on div at bounding box center [420, 389] width 840 height 779
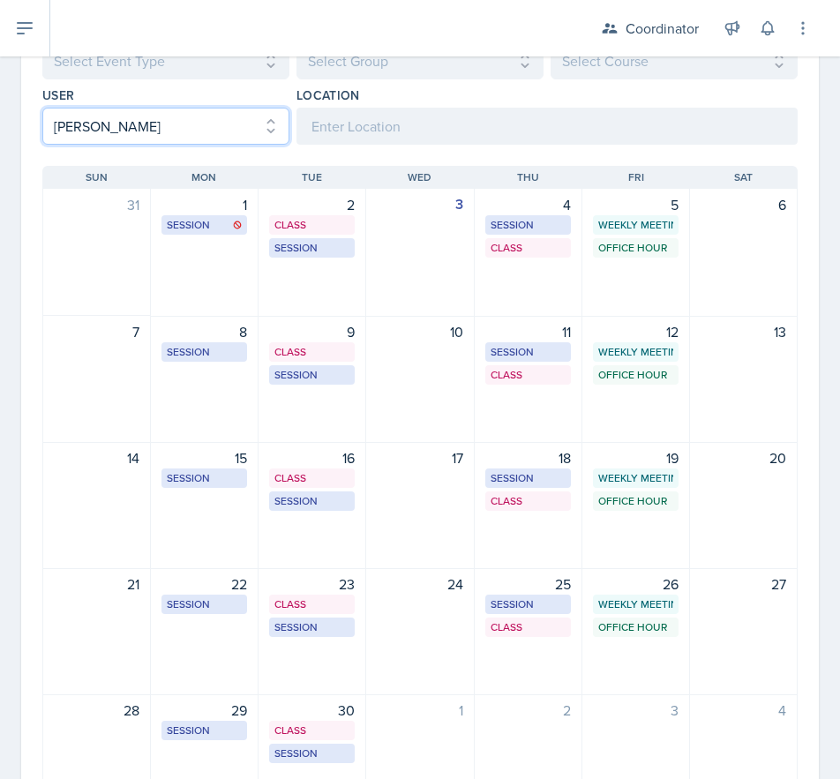
click at [80, 138] on select "Select User All [PERSON_NAME] [PERSON_NAME] [PERSON_NAME] [PERSON_NAME] [PERSON…" at bounding box center [165, 126] width 247 height 37
click at [42, 108] on select "Select User All [PERSON_NAME] [PERSON_NAME] [PERSON_NAME] [PERSON_NAME] [PERSON…" at bounding box center [165, 126] width 247 height 37
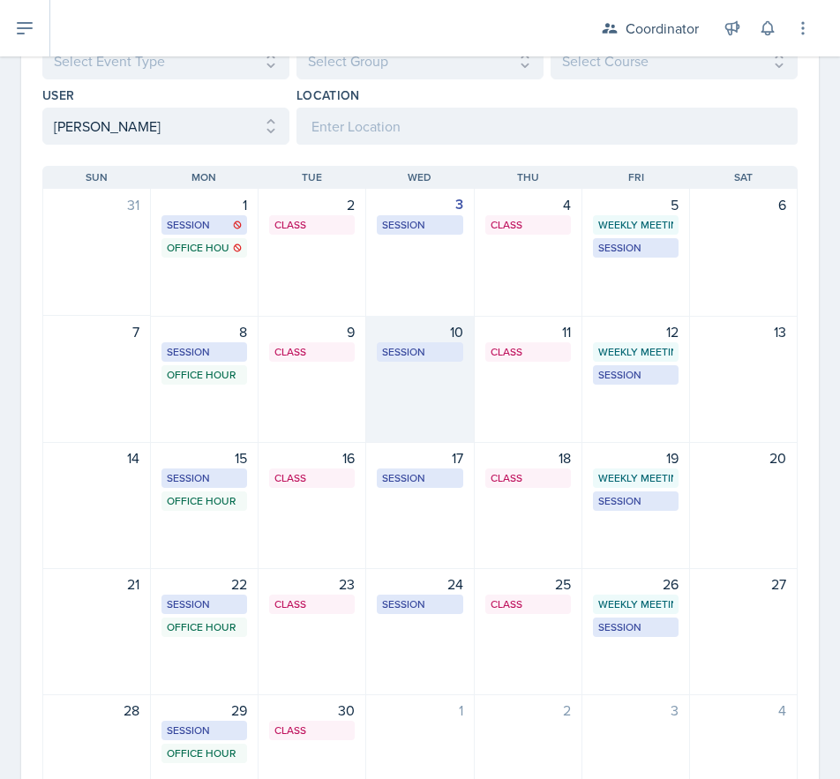
click at [422, 418] on div "10 Session BAB 222 9:30 AM - 10:30 AM" at bounding box center [420, 379] width 108 height 127
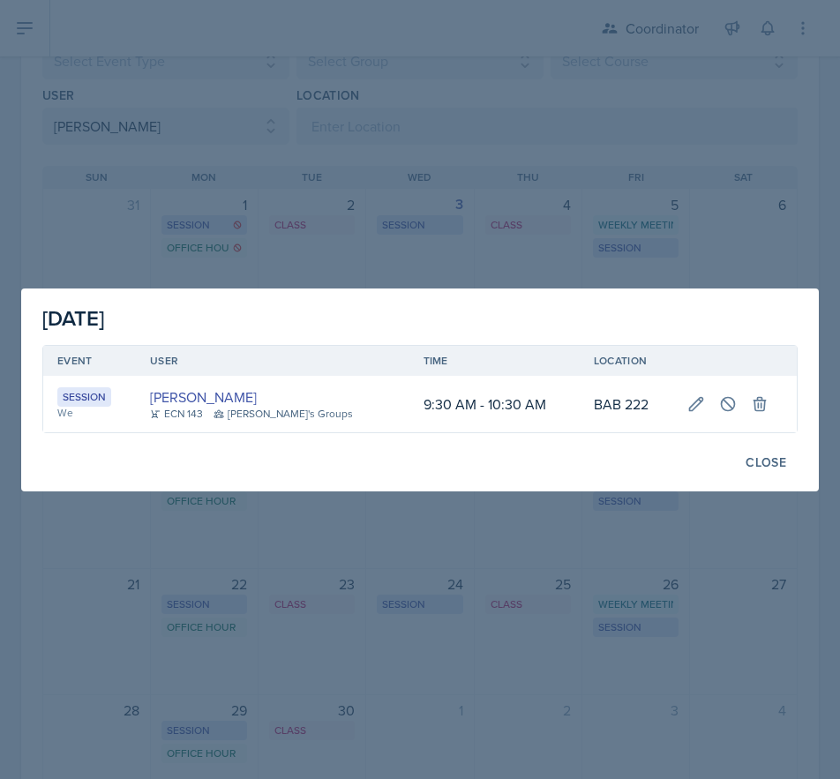
click at [316, 240] on div at bounding box center [420, 389] width 840 height 779
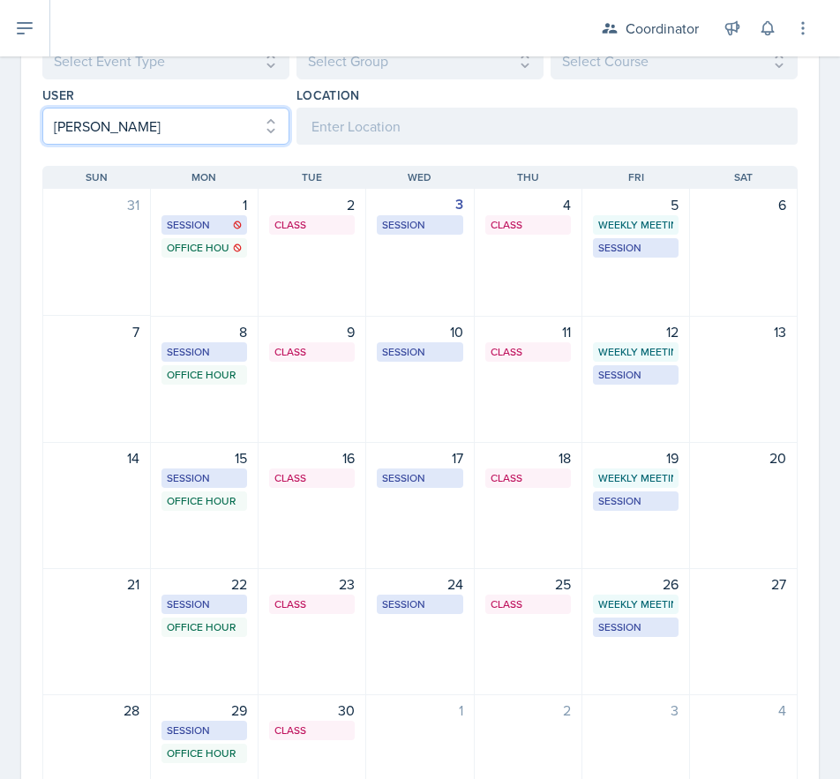
click at [158, 136] on select "Select User All [PERSON_NAME] [PERSON_NAME] [PERSON_NAME] [PERSON_NAME] [PERSON…" at bounding box center [165, 126] width 247 height 37
click at [42, 108] on select "Select User All [PERSON_NAME] [PERSON_NAME] [PERSON_NAME] [PERSON_NAME] [PERSON…" at bounding box center [165, 126] width 247 height 37
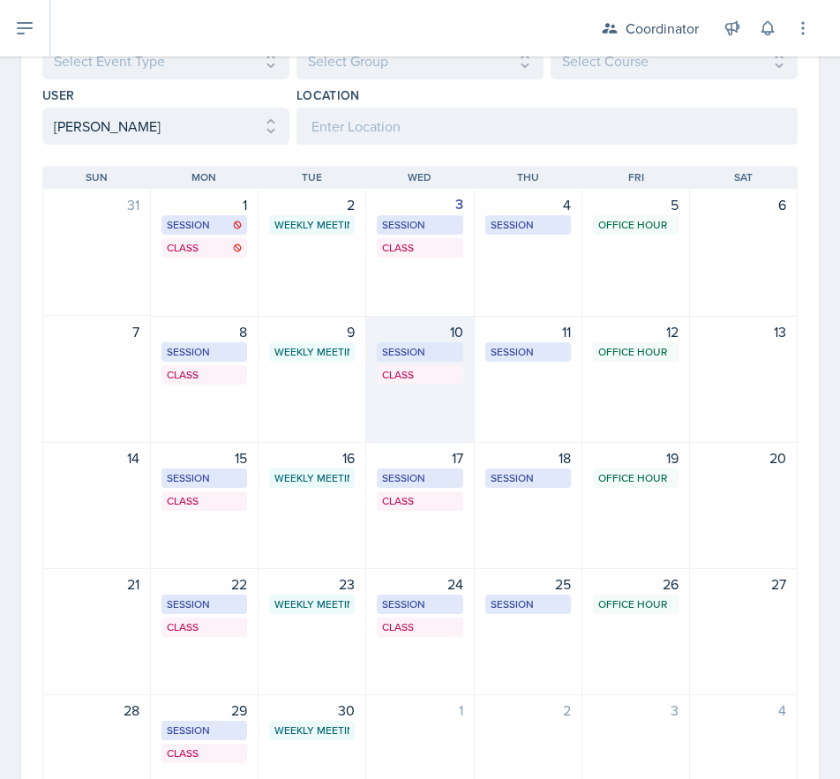
click at [415, 412] on div "10 Session BAB 222 2:30 PM - 3:30 PM Class BAB 106 4:20 PM - 5:40 PM" at bounding box center [420, 379] width 108 height 127
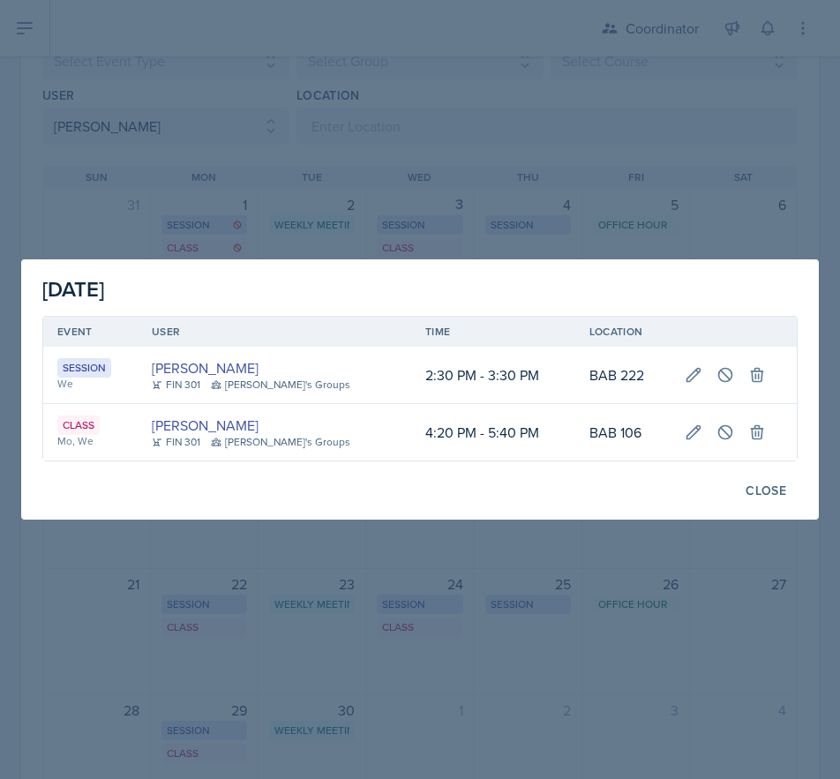
click at [355, 185] on div at bounding box center [420, 389] width 840 height 779
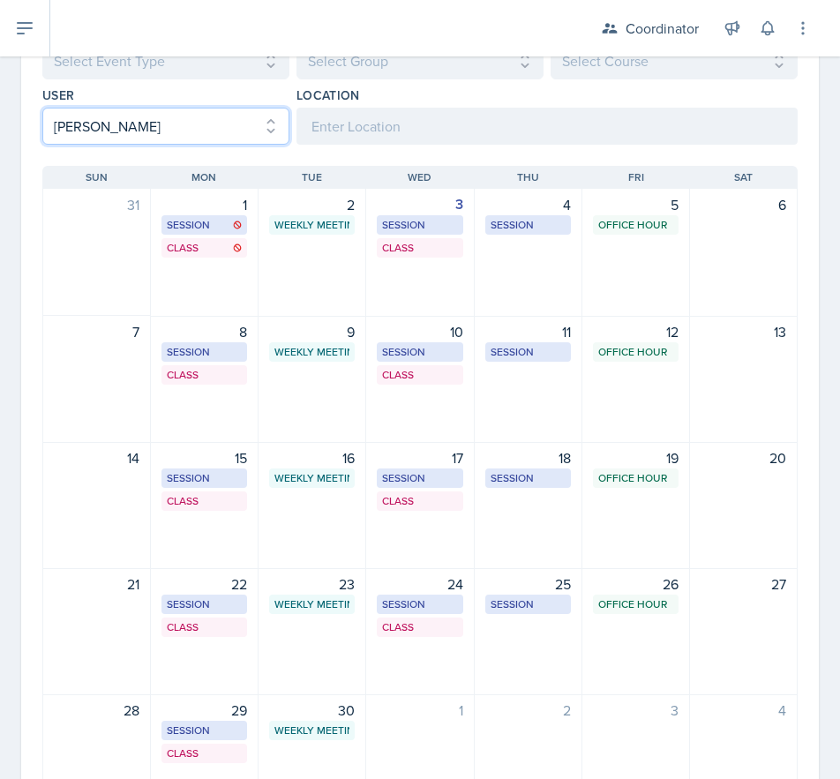
click at [139, 108] on select "Select User All [PERSON_NAME] [PERSON_NAME] [PERSON_NAME] [PERSON_NAME] [PERSON…" at bounding box center [165, 126] width 247 height 37
click at [42, 108] on select "Select User All [PERSON_NAME] [PERSON_NAME] [PERSON_NAME] [PERSON_NAME] [PERSON…" at bounding box center [165, 126] width 247 height 37
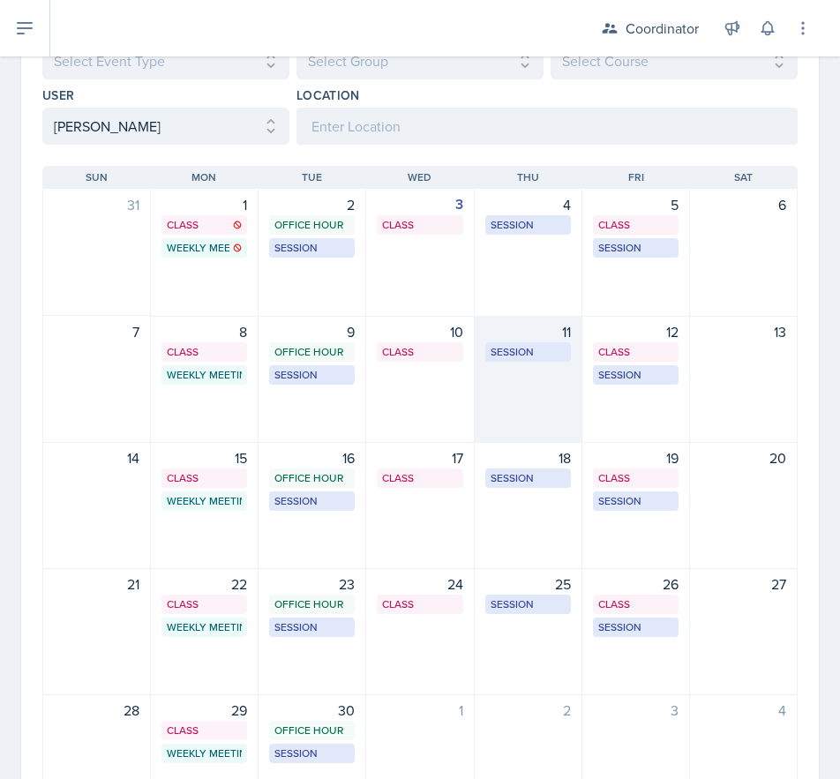
click at [568, 400] on div "11 Session MSB 102 11:00 AM - 12:00 AM" at bounding box center [529, 379] width 108 height 127
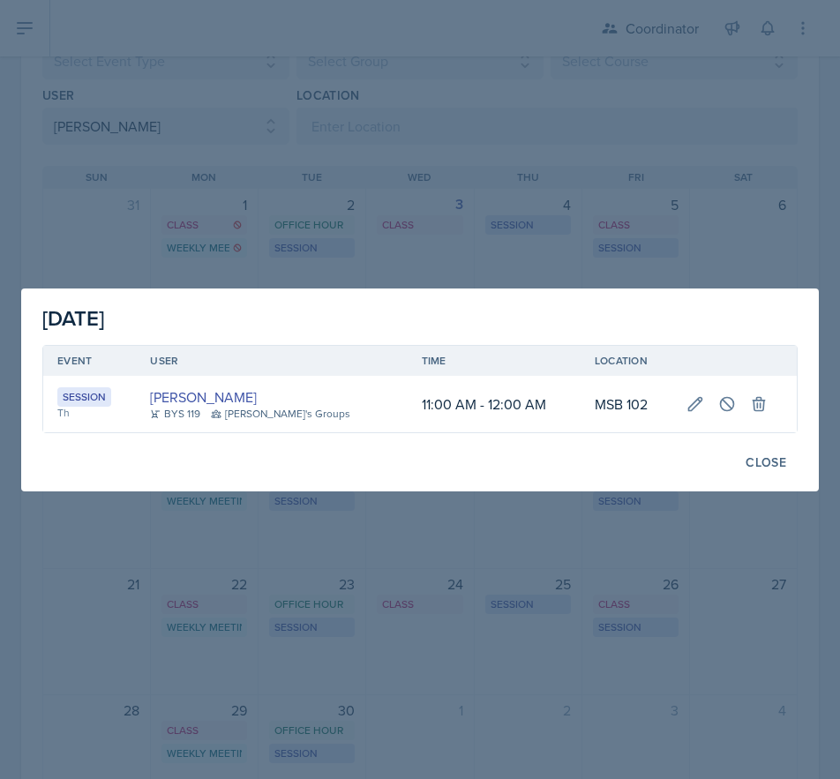
click at [436, 155] on div at bounding box center [420, 389] width 840 height 779
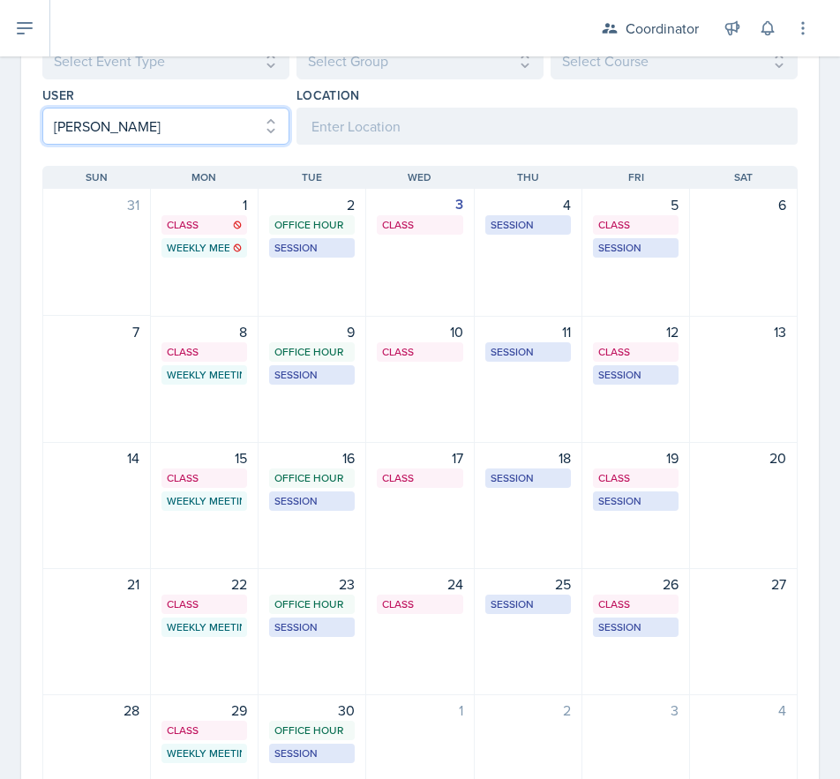
click at [206, 123] on select "Select User All [PERSON_NAME] [PERSON_NAME] [PERSON_NAME] [PERSON_NAME] [PERSON…" at bounding box center [165, 126] width 247 height 37
click at [42, 108] on select "Select User All [PERSON_NAME] [PERSON_NAME] [PERSON_NAME] [PERSON_NAME] [PERSON…" at bounding box center [165, 126] width 247 height 37
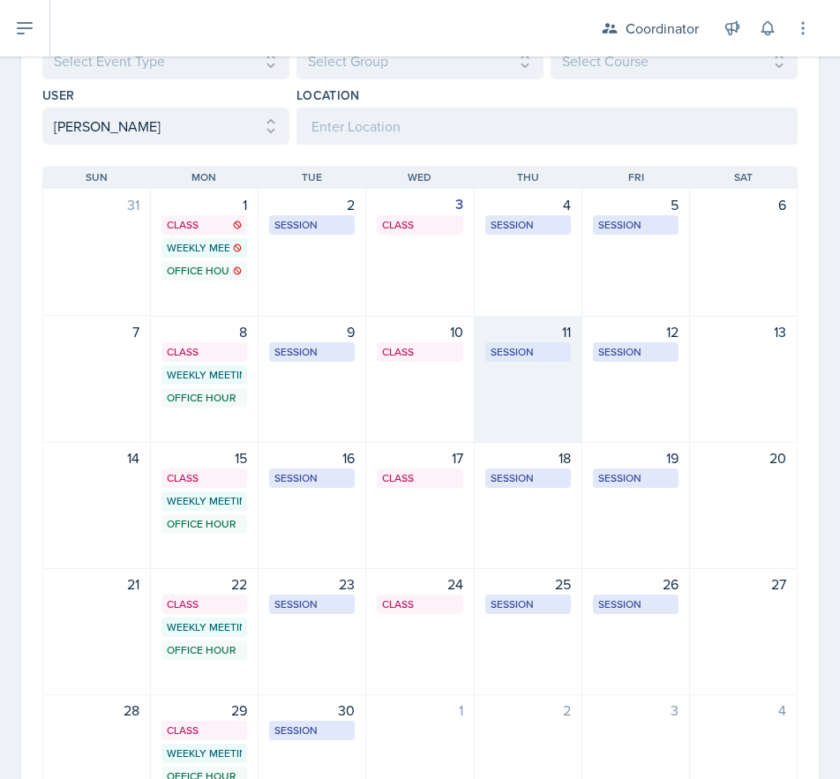
click at [535, 400] on div "11 Session SST 105 3:00 PM - 4:00 PM" at bounding box center [529, 379] width 108 height 127
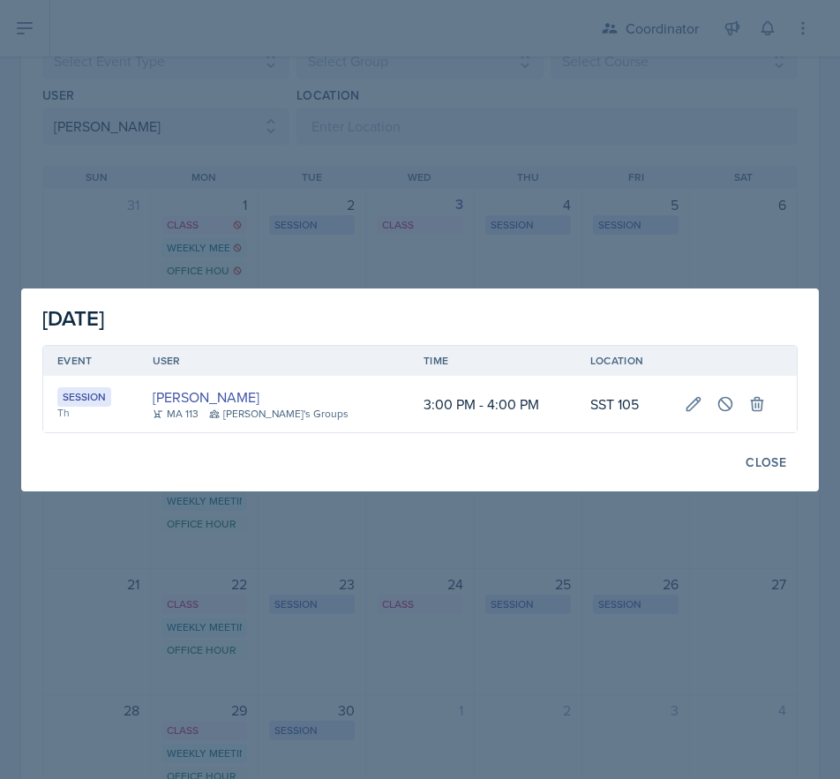
click at [306, 214] on div at bounding box center [420, 389] width 840 height 779
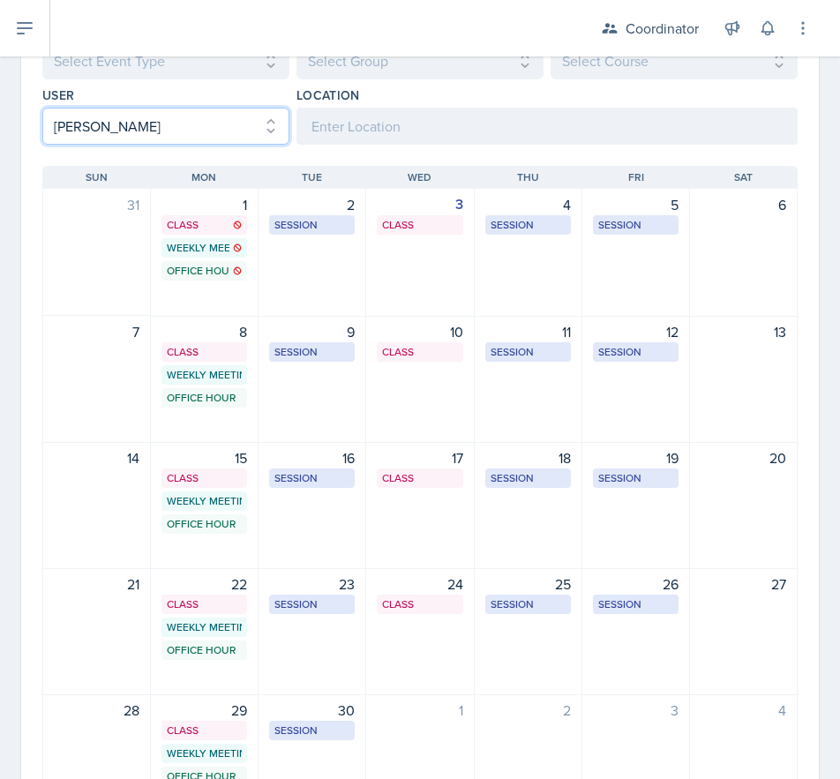
click at [128, 123] on select "Select User All [PERSON_NAME] [PERSON_NAME] [PERSON_NAME] [PERSON_NAME] [PERSON…" at bounding box center [165, 126] width 247 height 37
select select "e1f64496-de37-4055-b050-68d5dd583de1"
click at [42, 108] on select "Select User All [PERSON_NAME] [PERSON_NAME] [PERSON_NAME] [PERSON_NAME] [PERSON…" at bounding box center [165, 126] width 247 height 37
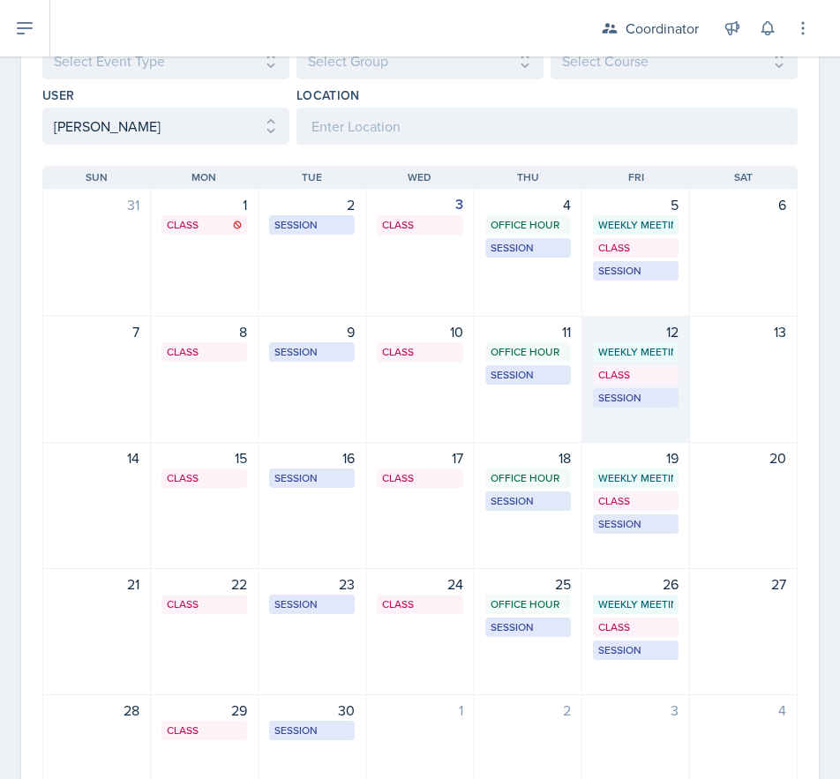
click at [629, 415] on div "12 Weekly Meeting SSC 9:30 AM - 10:30 AM Class MSB 100 1:00 PM - 1:55 PM Sessio…" at bounding box center [636, 379] width 108 height 127
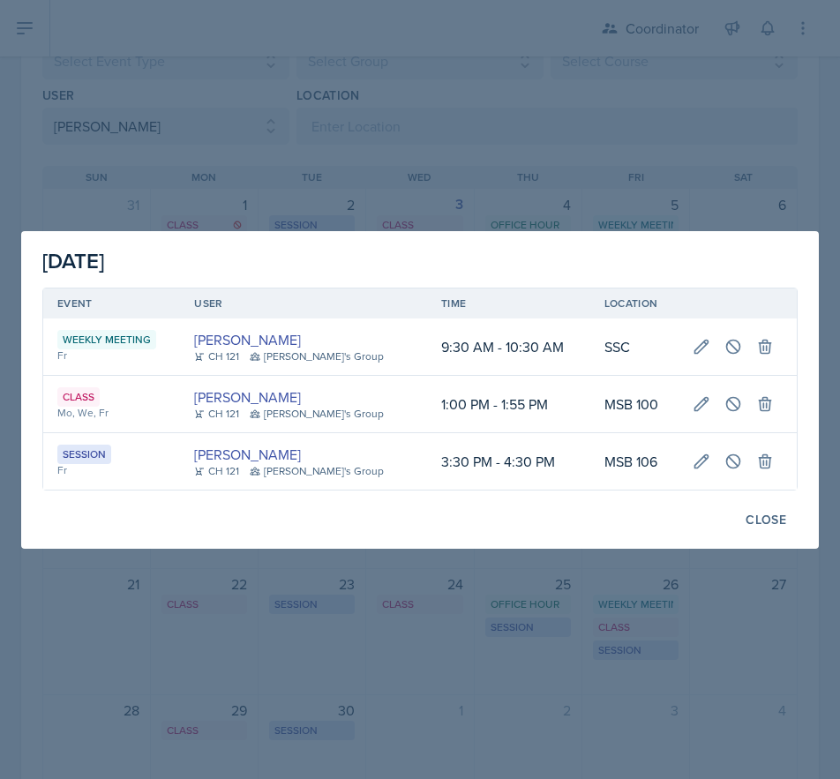
click at [555, 181] on div at bounding box center [420, 389] width 840 height 779
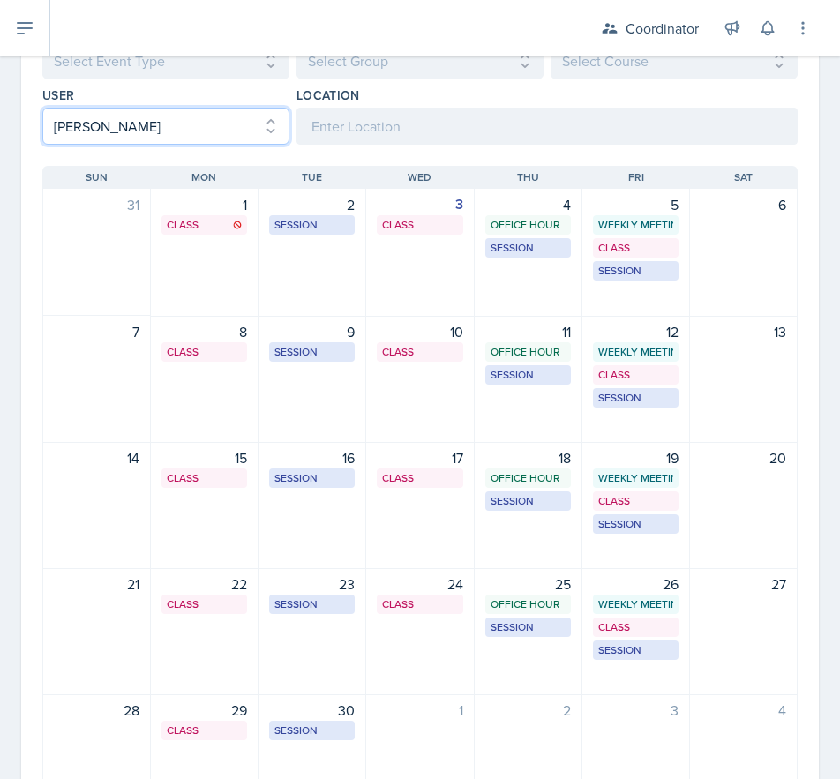
drag, startPoint x: 191, startPoint y: 118, endPoint x: 203, endPoint y: 143, distance: 27.6
click at [191, 118] on select "Select User All [PERSON_NAME] [PERSON_NAME] [PERSON_NAME] [PERSON_NAME] [PERSON…" at bounding box center [165, 126] width 247 height 37
select select
click at [42, 108] on select "Select User All [PERSON_NAME] [PERSON_NAME] [PERSON_NAME] [PERSON_NAME] [PERSON…" at bounding box center [165, 126] width 247 height 37
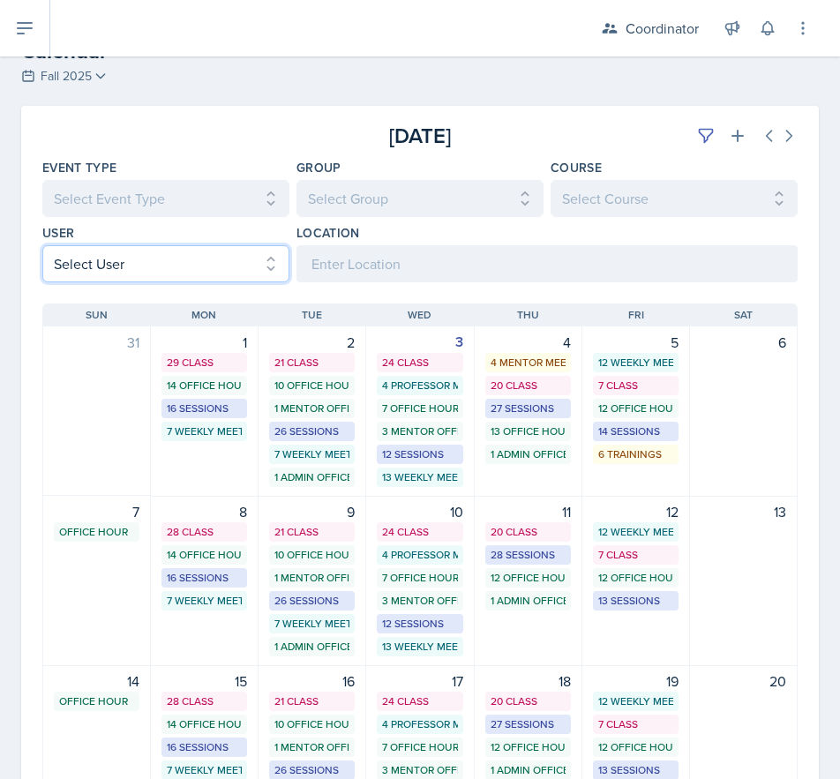
scroll to position [0, 0]
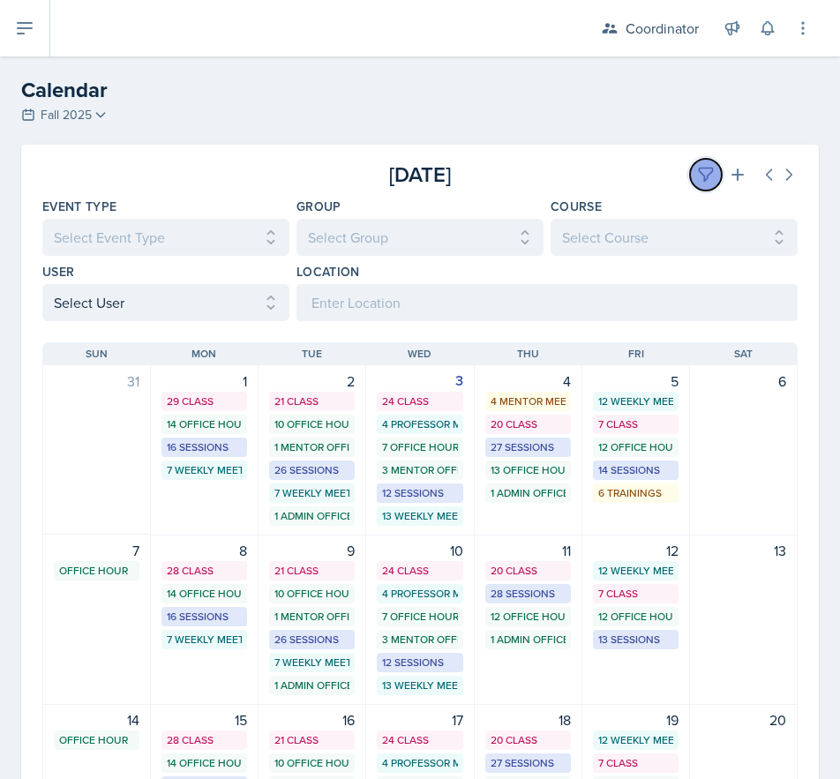
click at [690, 167] on button at bounding box center [706, 175] width 32 height 32
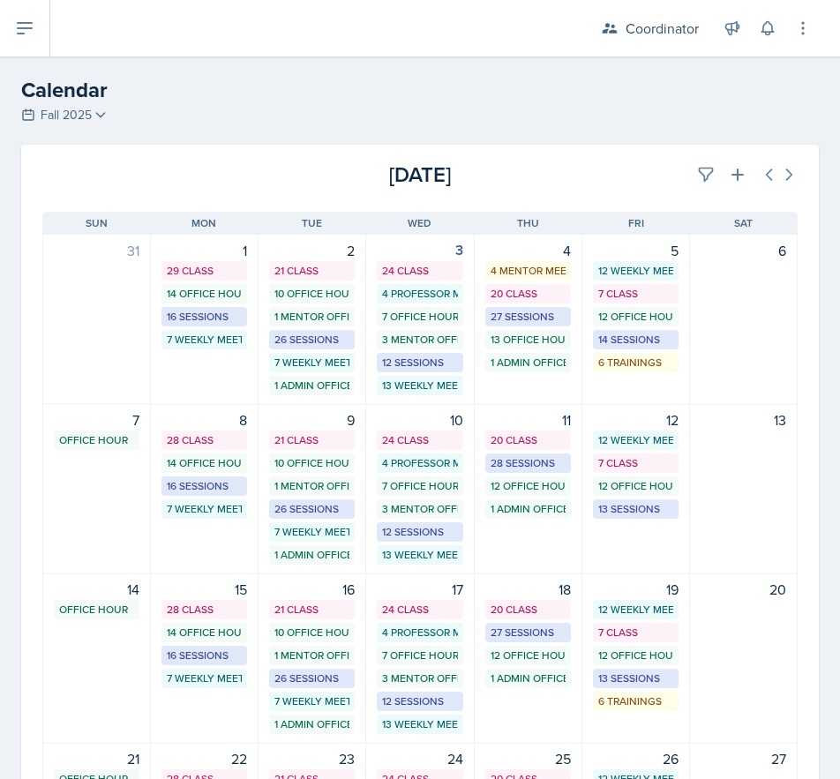
click at [572, 173] on div "[DATE]" at bounding box center [671, 175] width 251 height 32
